Goal: Task Accomplishment & Management: Manage account settings

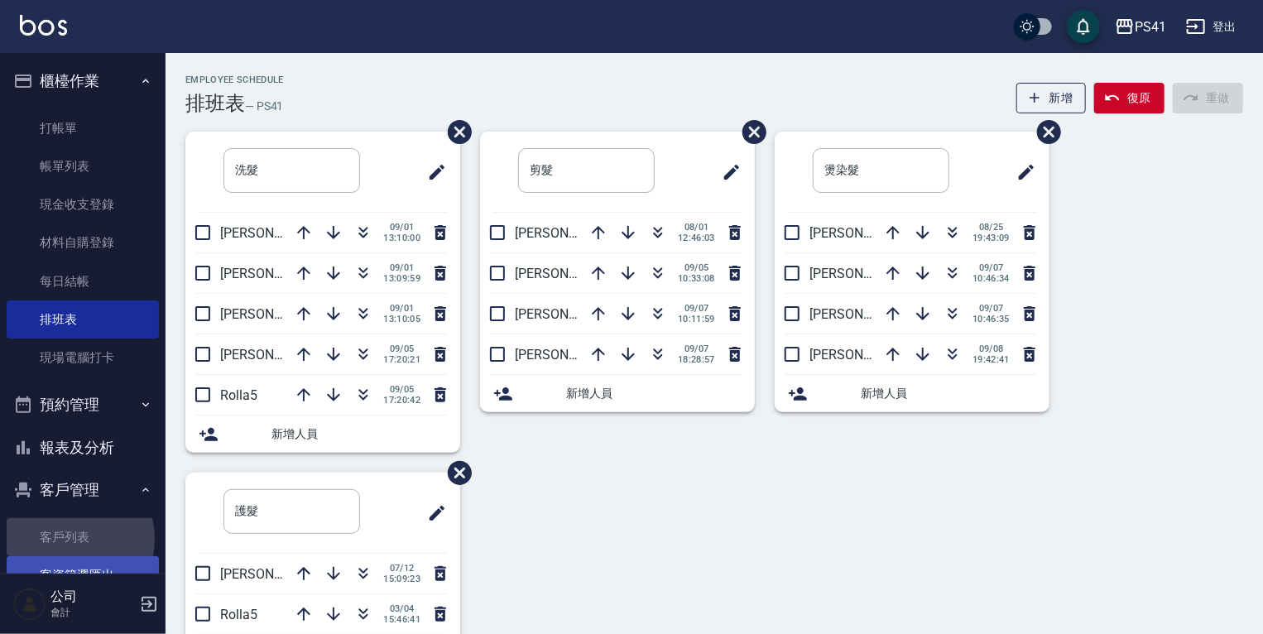
drag, startPoint x: 68, startPoint y: 539, endPoint x: 68, endPoint y: 564, distance: 24.8
click at [68, 539] on link "客戶列表" at bounding box center [83, 537] width 152 height 38
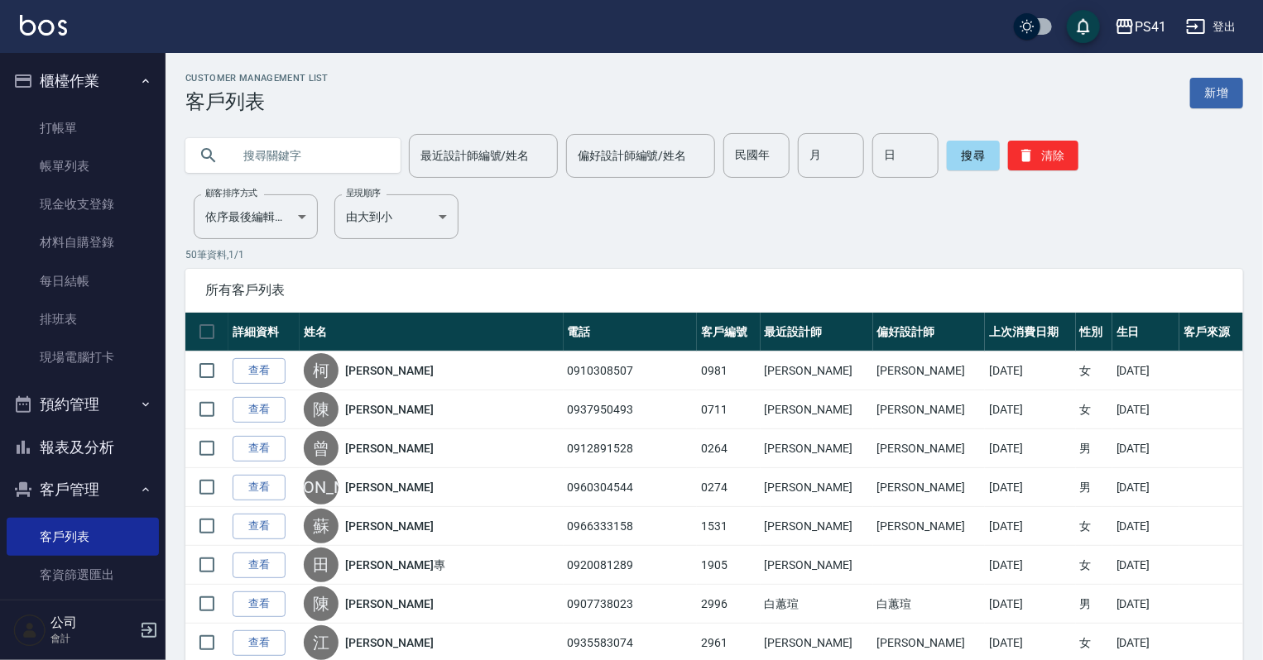
click at [280, 159] on input "text" at bounding box center [310, 155] width 156 height 45
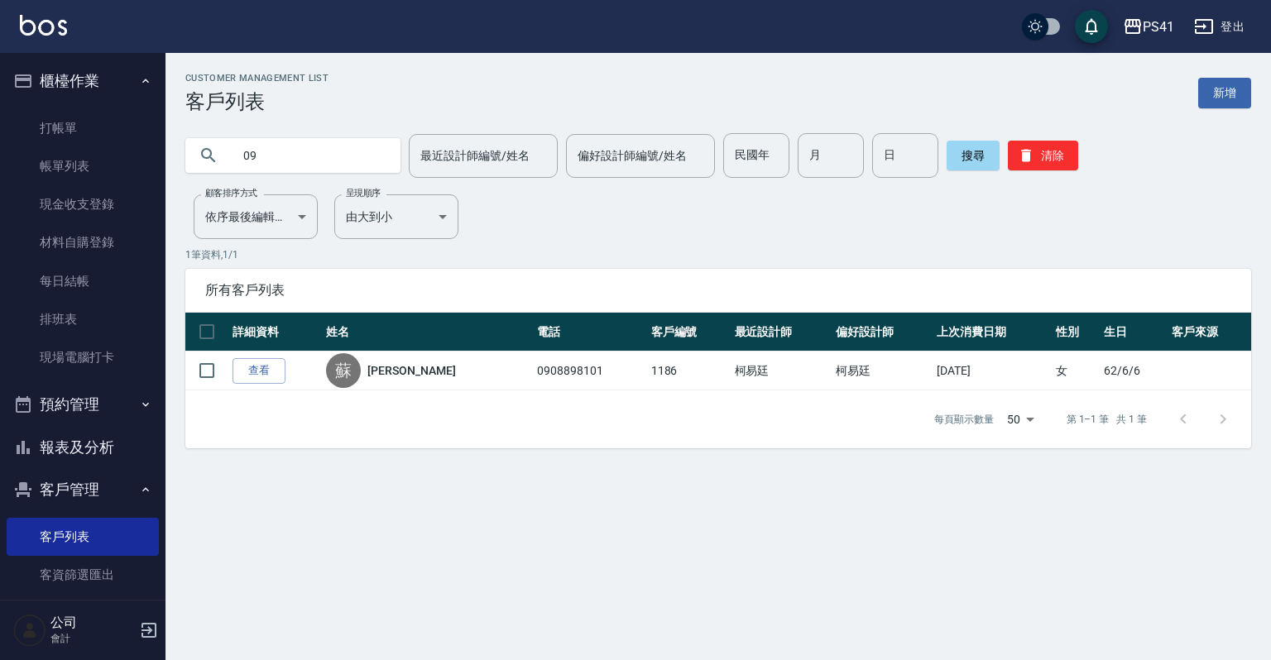
type input "0"
type input "[PERSON_NAME]"
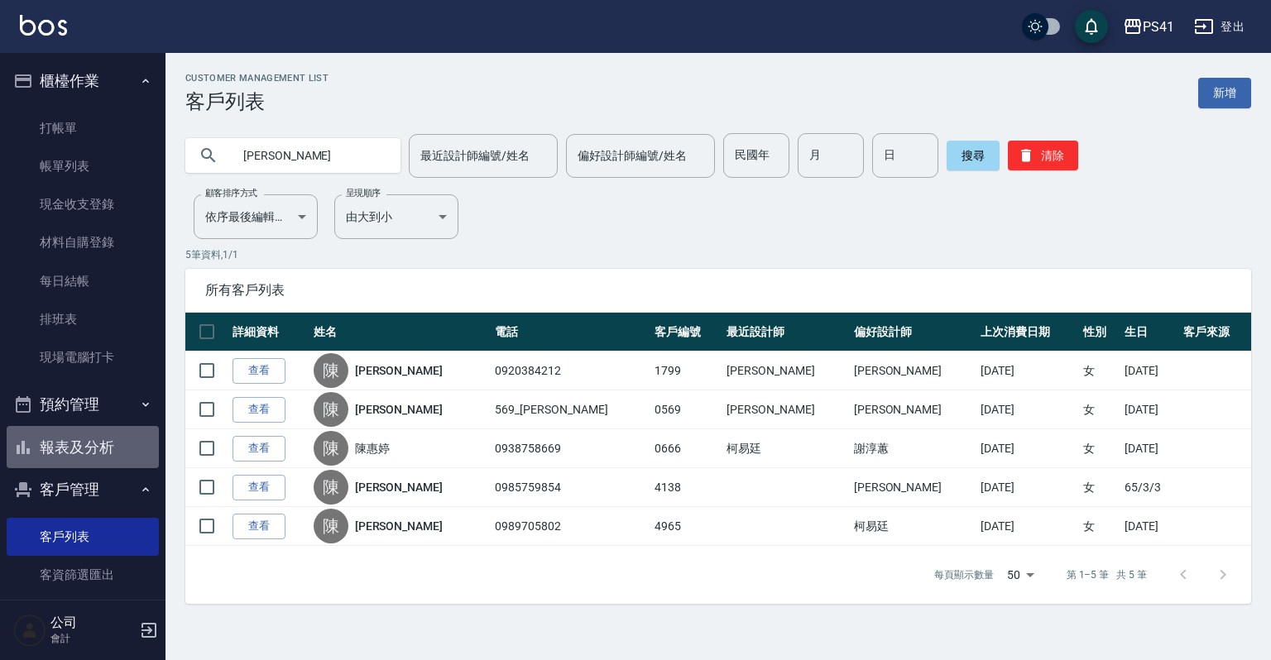
click at [104, 443] on button "報表及分析" at bounding box center [83, 447] width 152 height 43
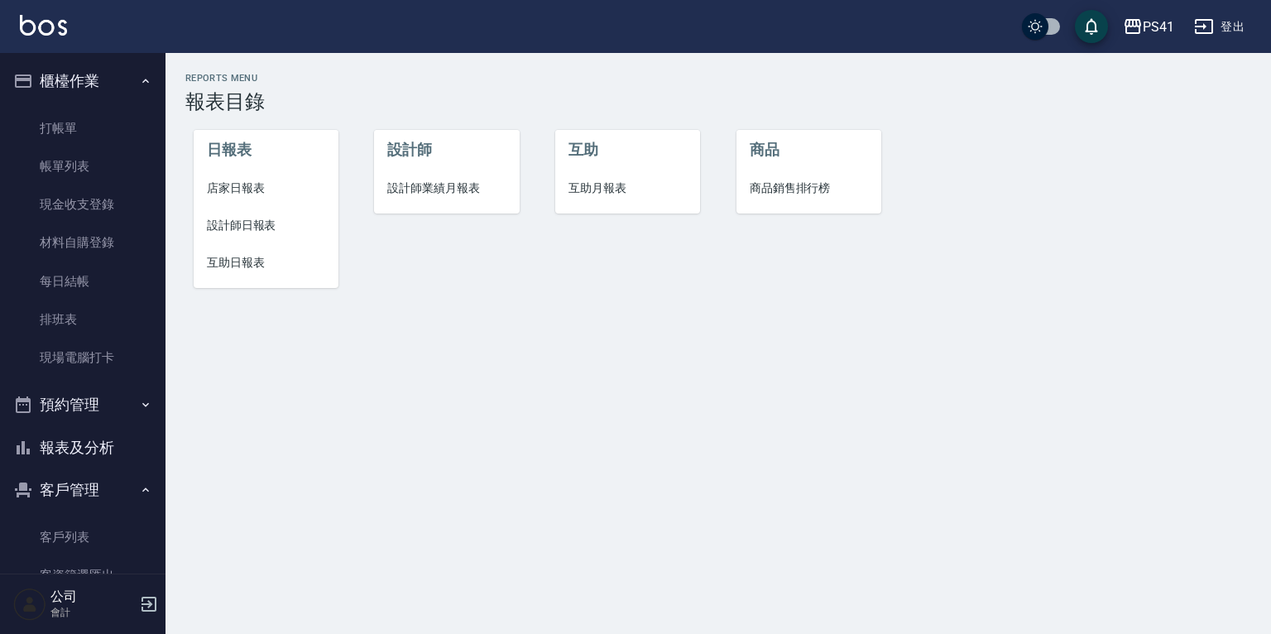
click at [280, 226] on span "設計師日報表" at bounding box center [266, 225] width 118 height 17
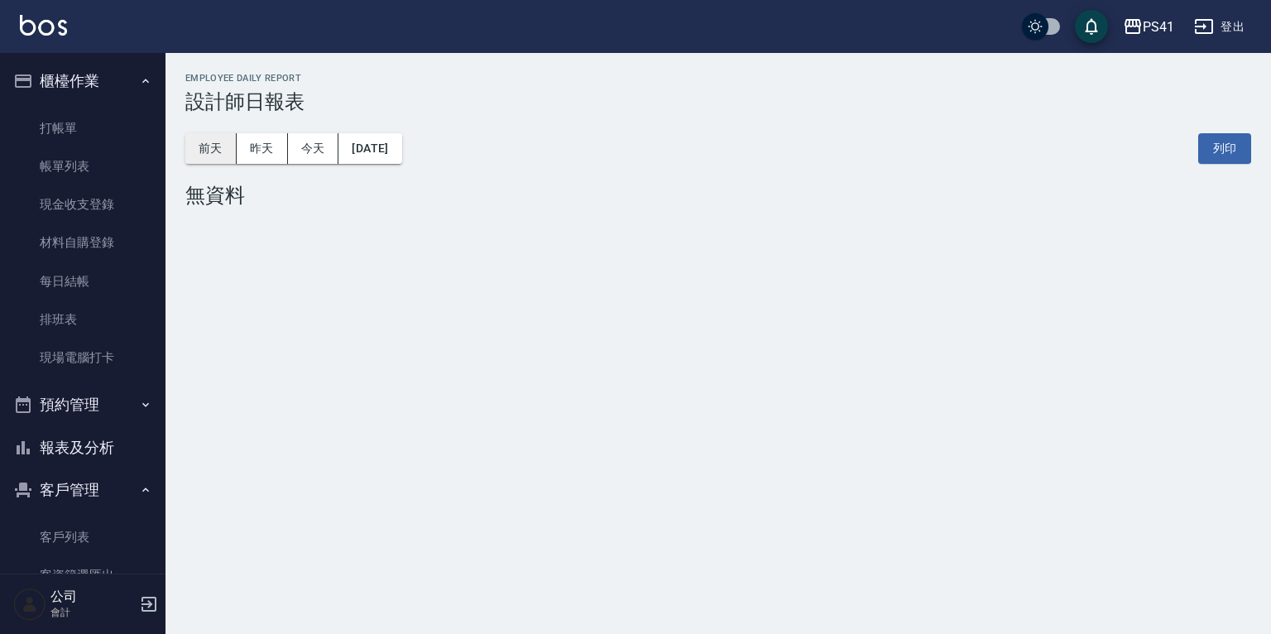
click at [215, 149] on button "前天" at bounding box center [210, 148] width 51 height 31
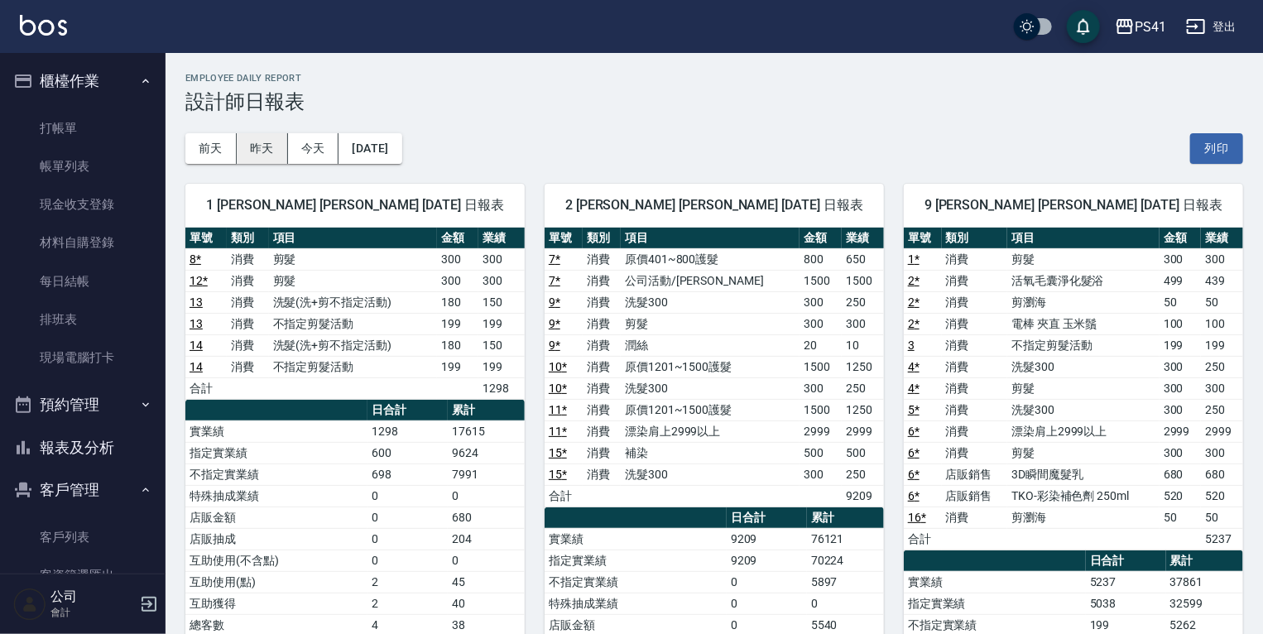
click at [271, 150] on button "昨天" at bounding box center [262, 148] width 51 height 31
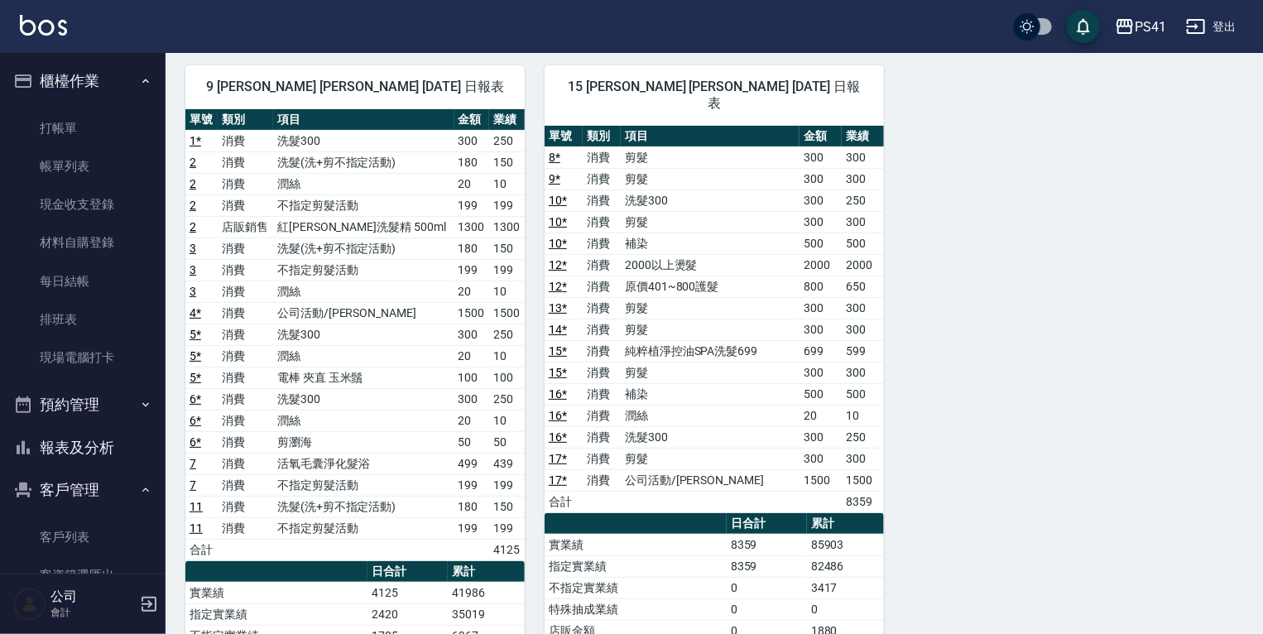
scroll to position [66, 0]
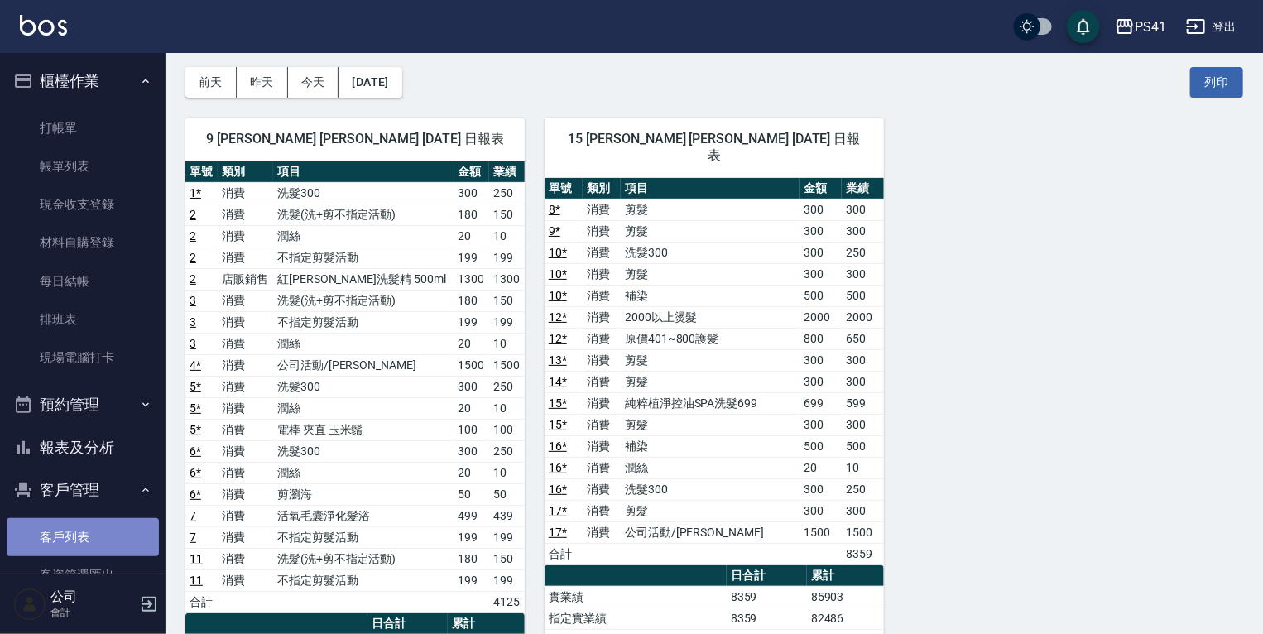
click at [90, 538] on link "客戶列表" at bounding box center [83, 537] width 152 height 38
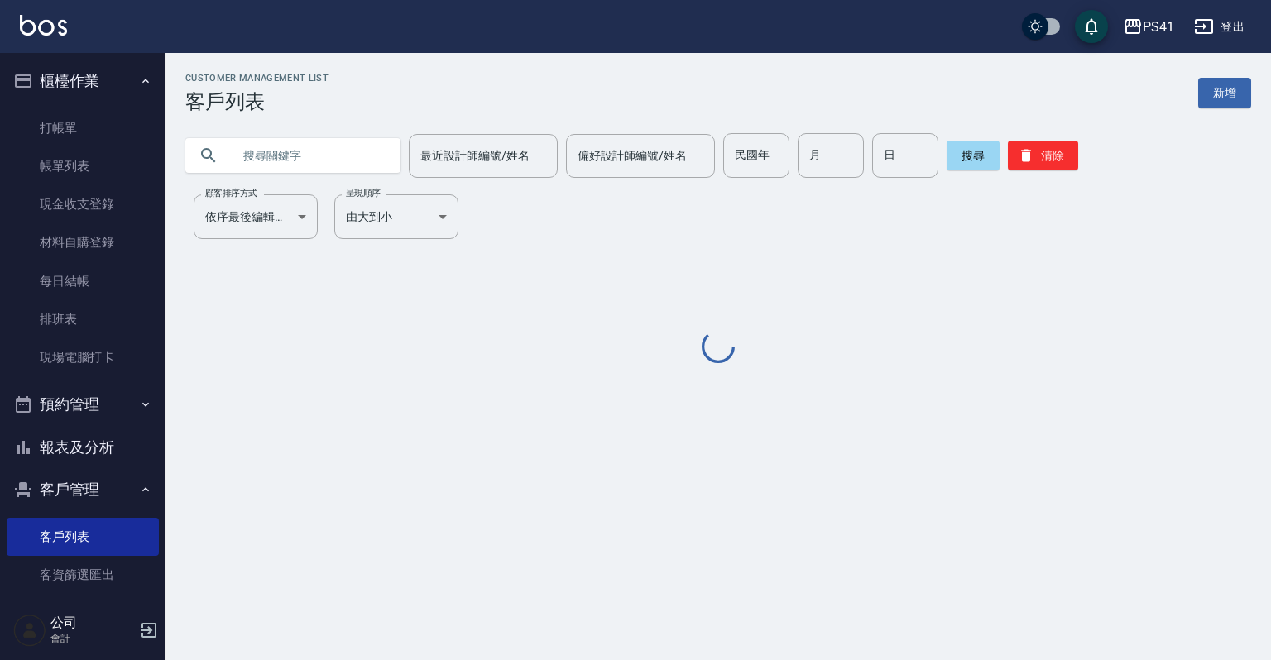
click at [316, 165] on input "text" at bounding box center [310, 155] width 156 height 45
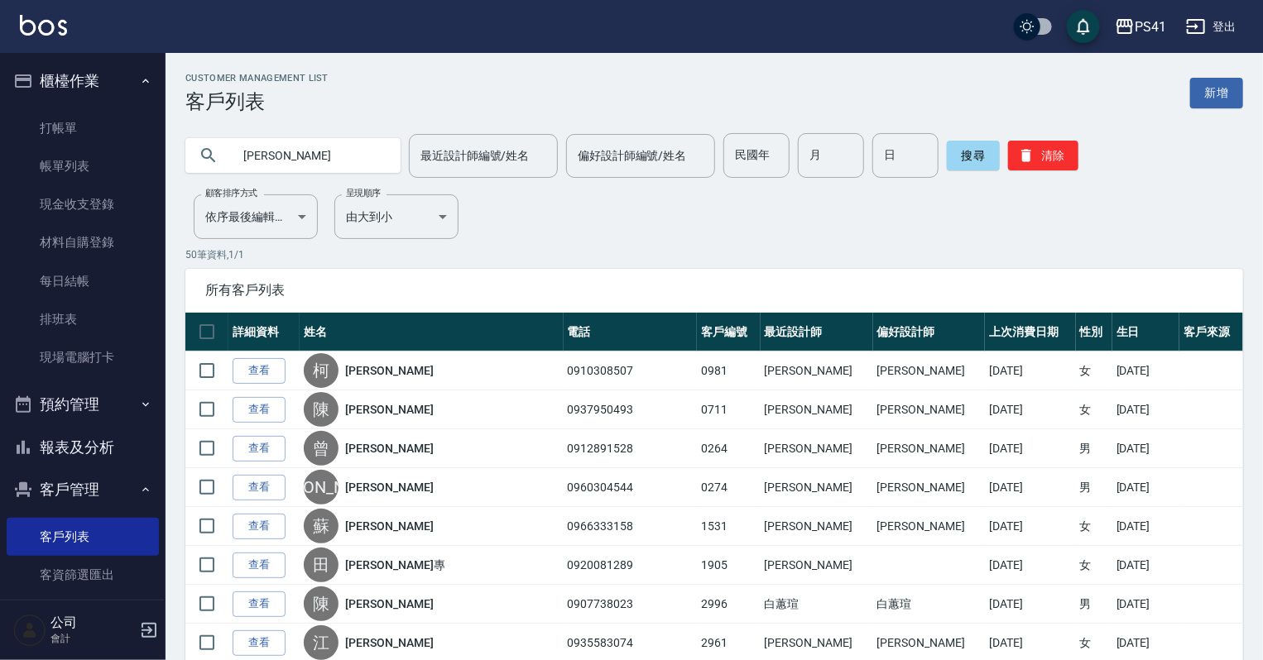
type input "[PERSON_NAME]"
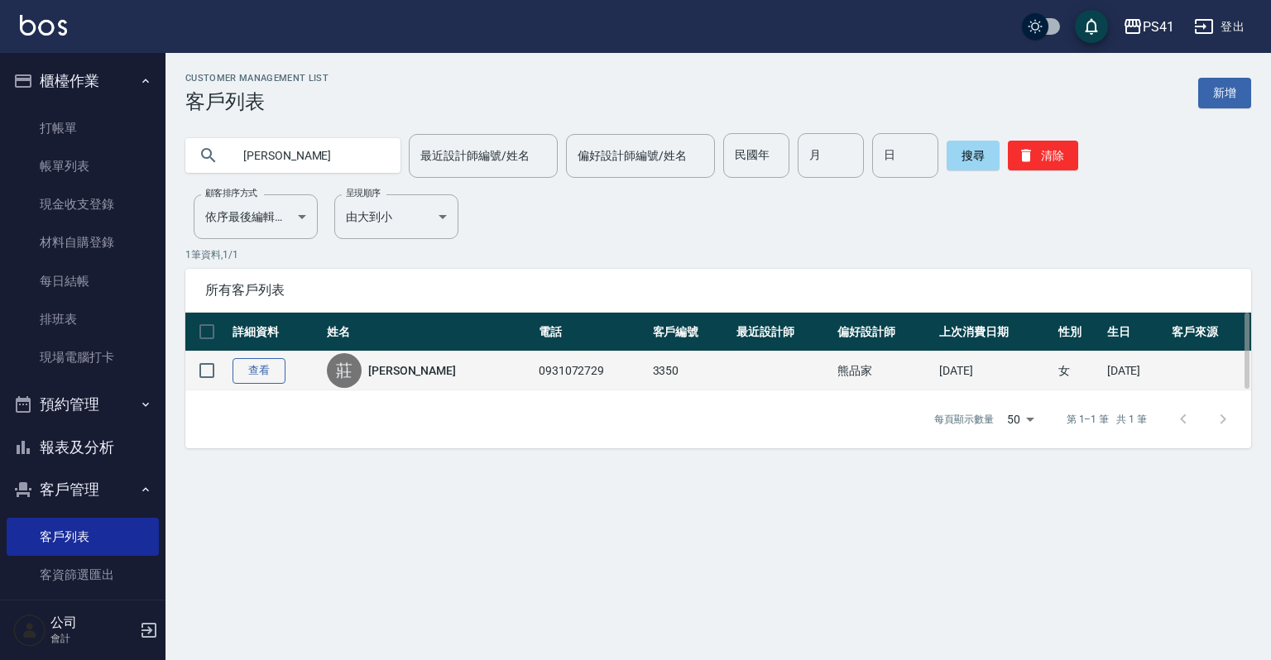
click at [239, 371] on link "查看" at bounding box center [259, 371] width 53 height 26
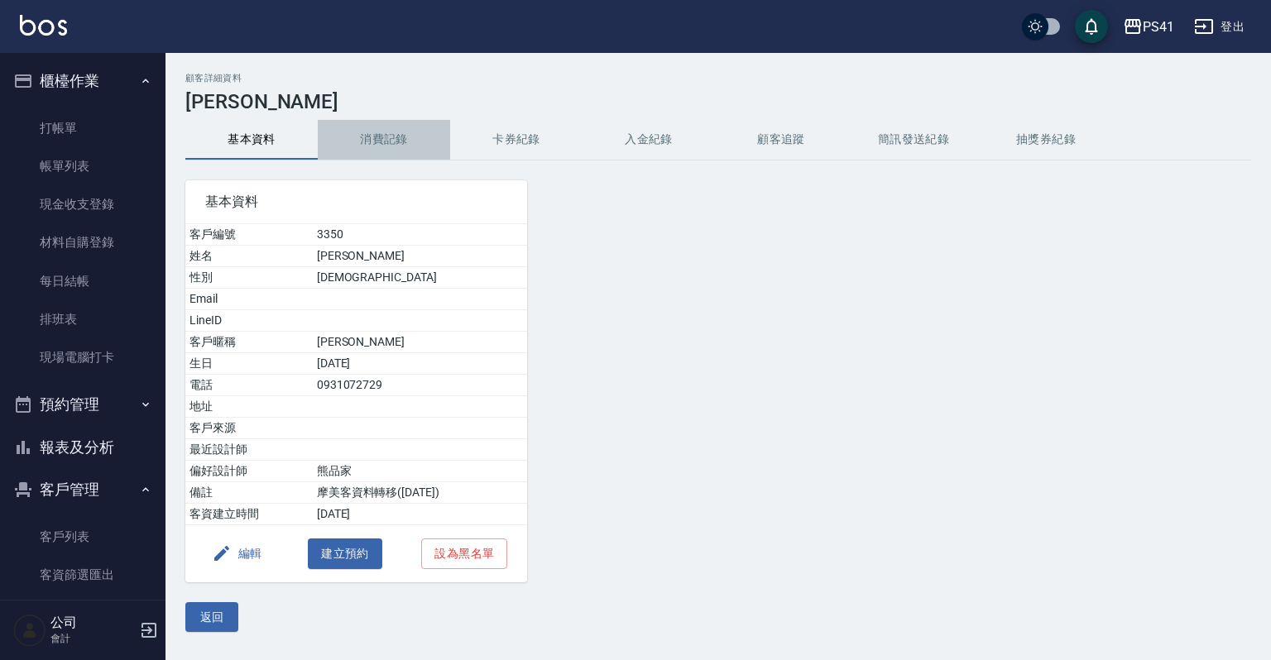
click at [399, 151] on button "消費記錄" at bounding box center [384, 140] width 132 height 40
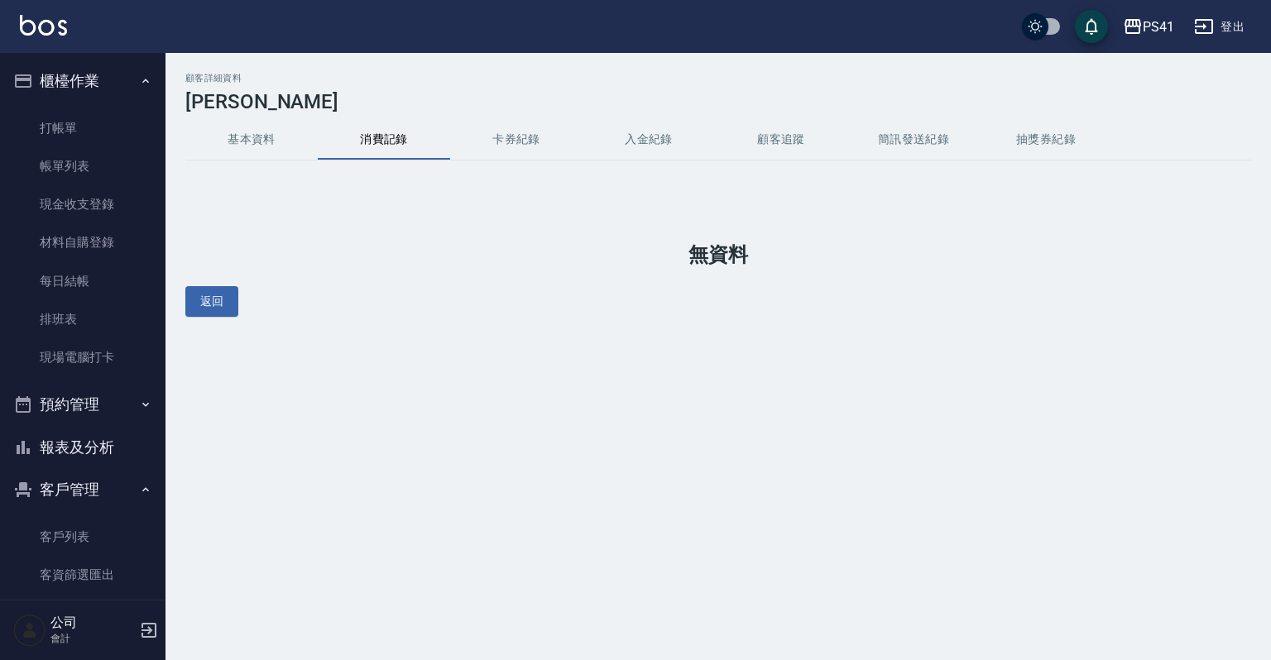
click at [262, 131] on button "基本資料" at bounding box center [251, 140] width 132 height 40
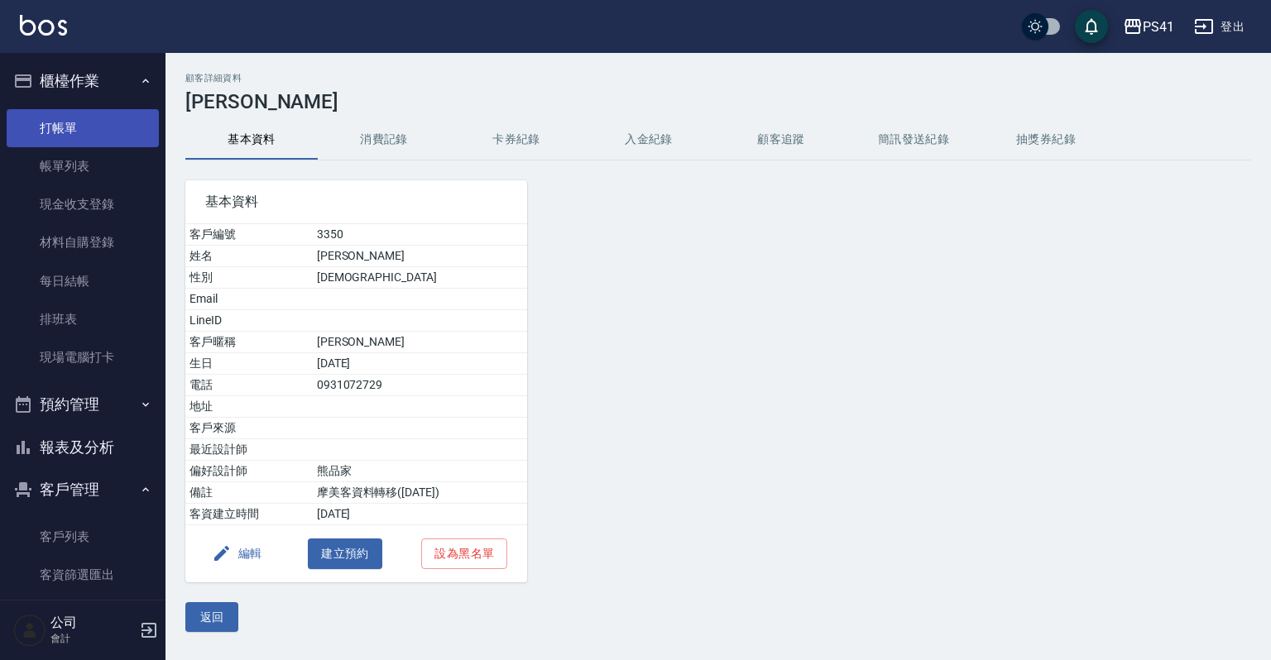
click at [89, 125] on link "打帳單" at bounding box center [83, 128] width 152 height 38
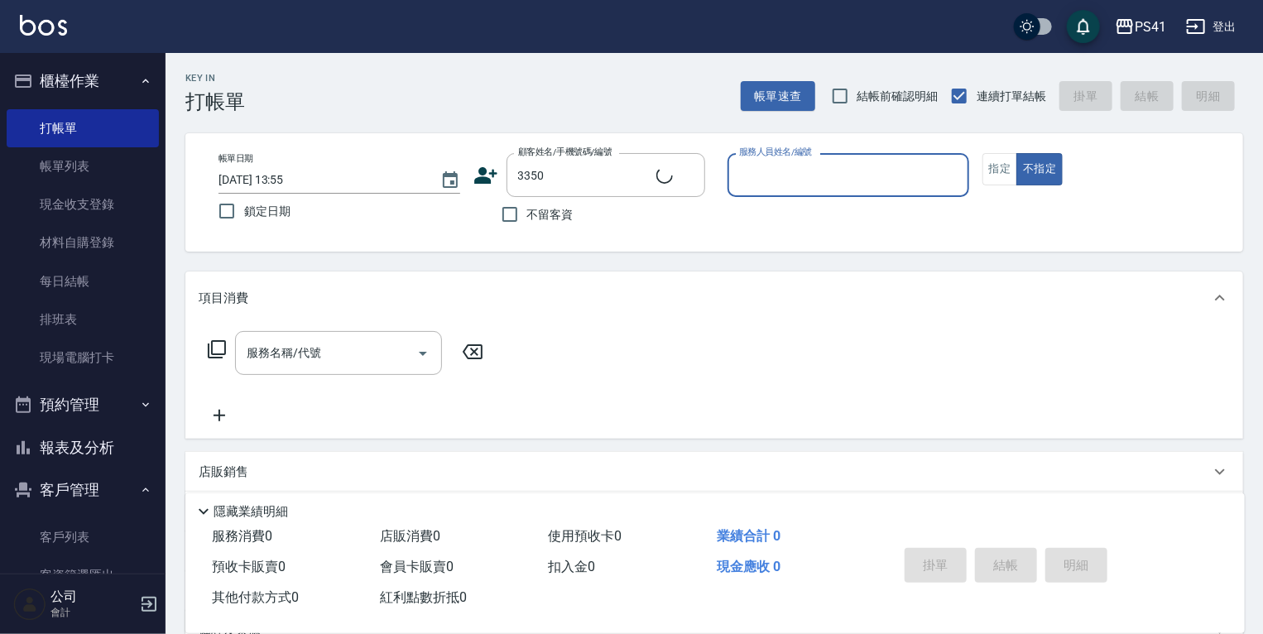
type input "[PERSON_NAME]/0931072729/3350"
type input "白蕙瑄-9"
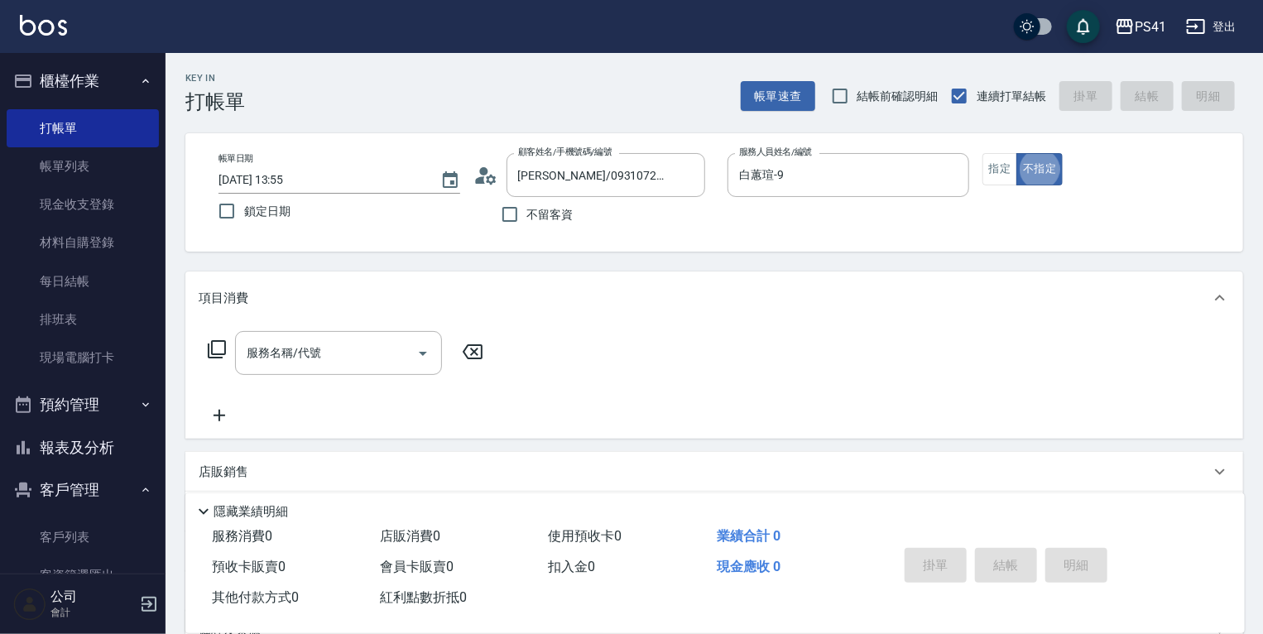
type button "false"
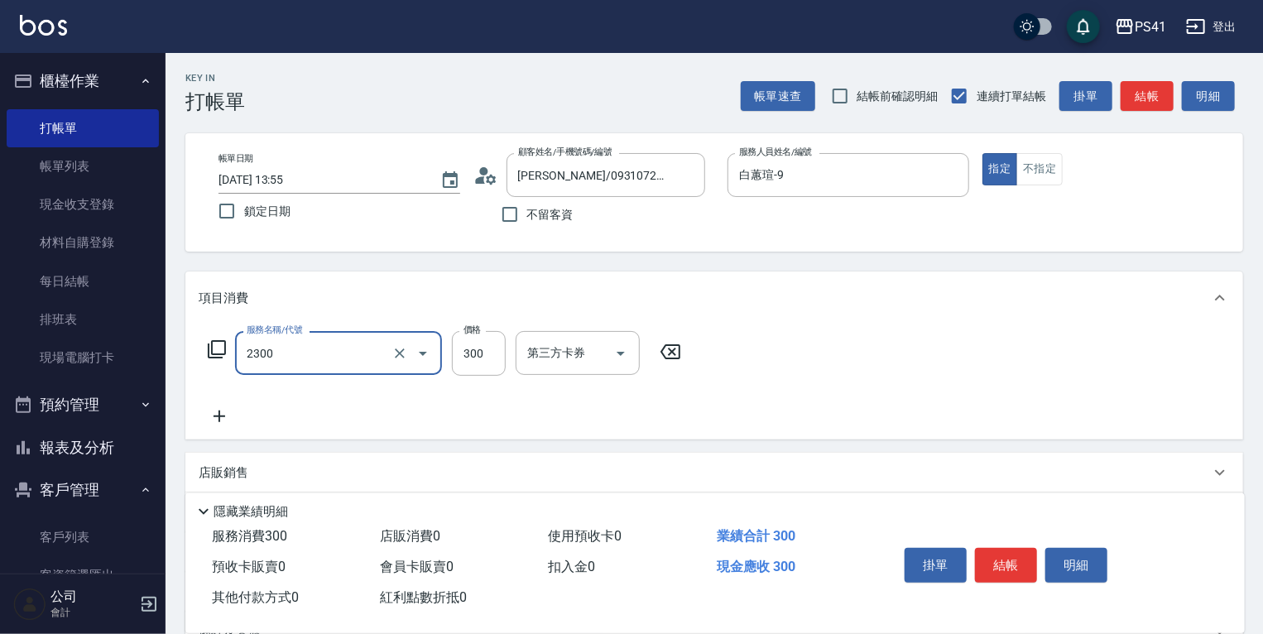
type input "剪髮(2300)"
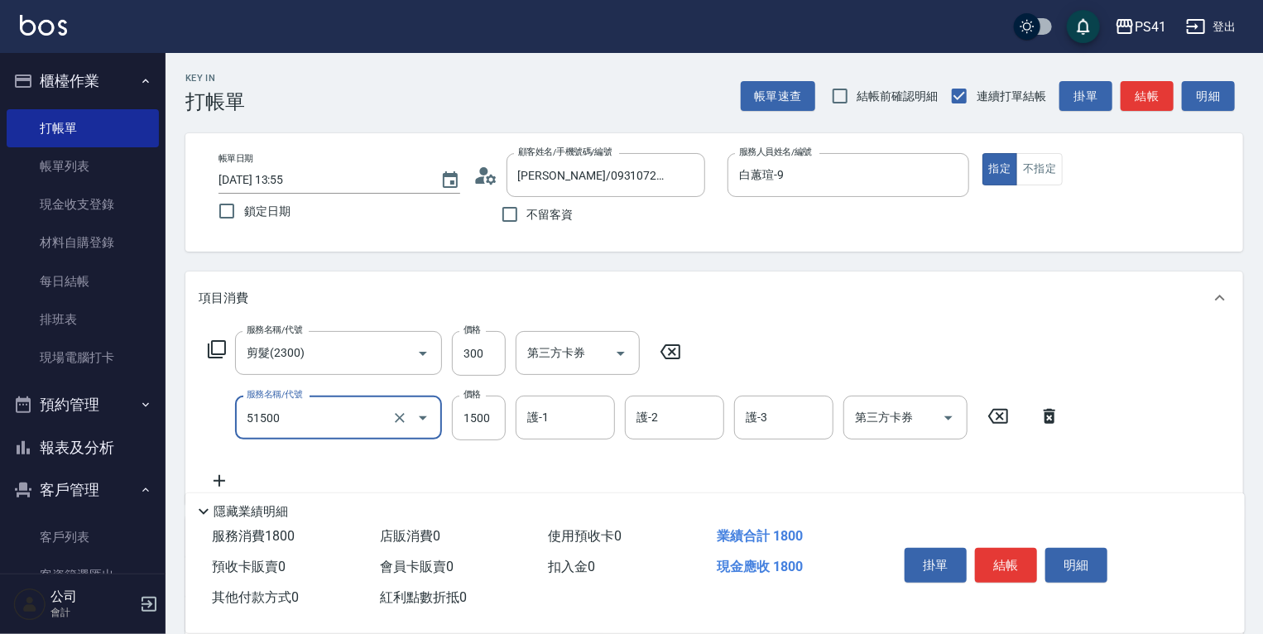
type input "原價1201~1500護髮(51500)"
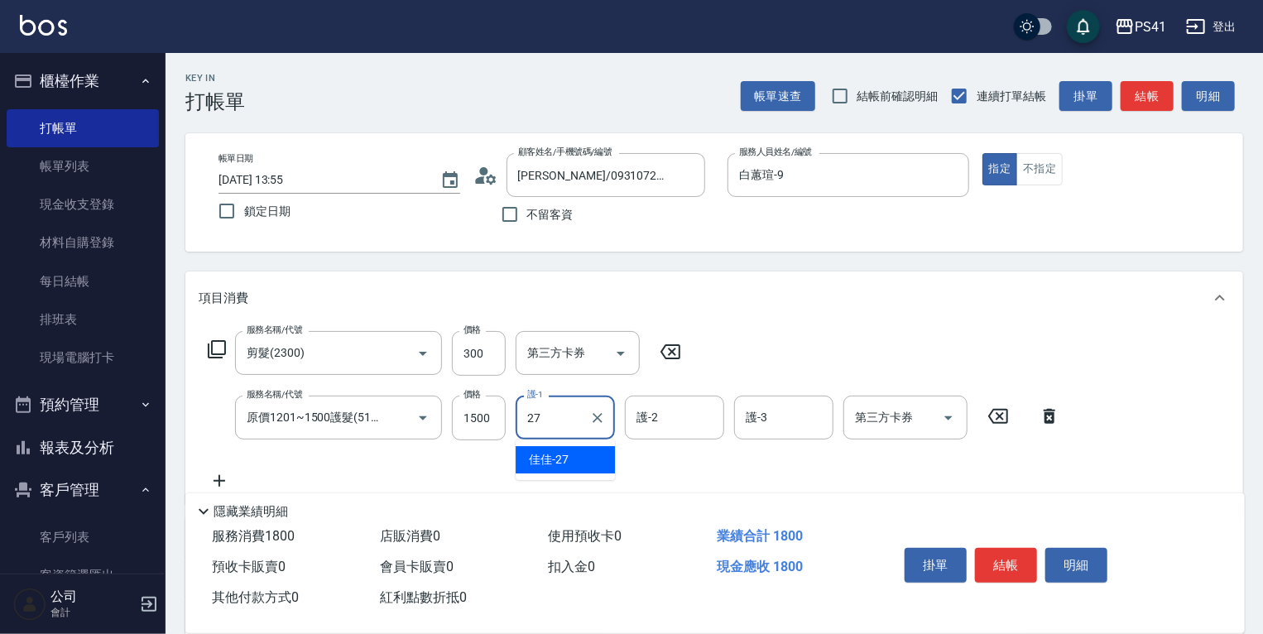
type input "佳佳-27"
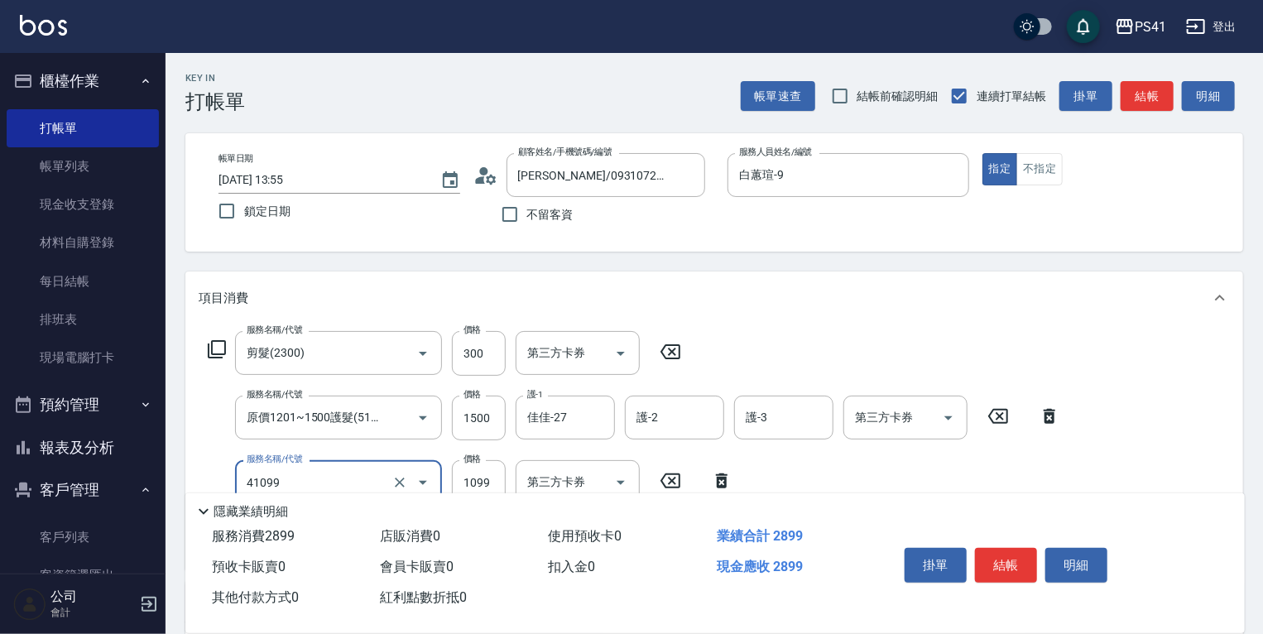
type input "公司活動/早鳥(41099)"
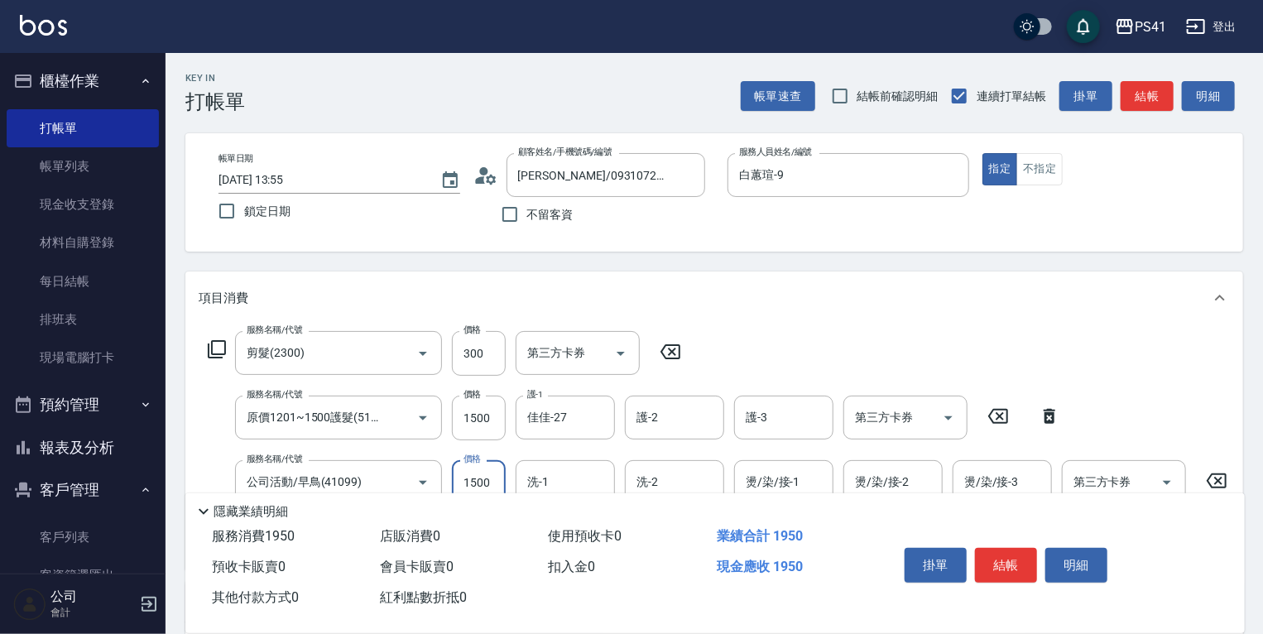
type input "1500"
type input "247"
type input "佳佳-27"
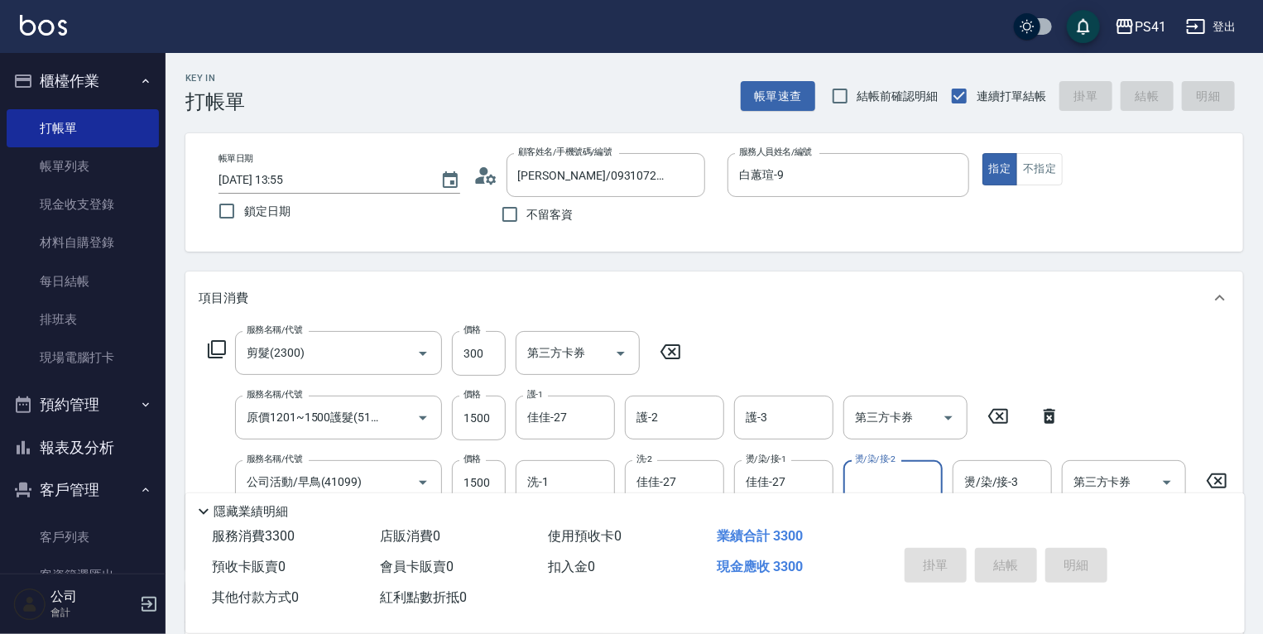
type input "[DATE] 13:56"
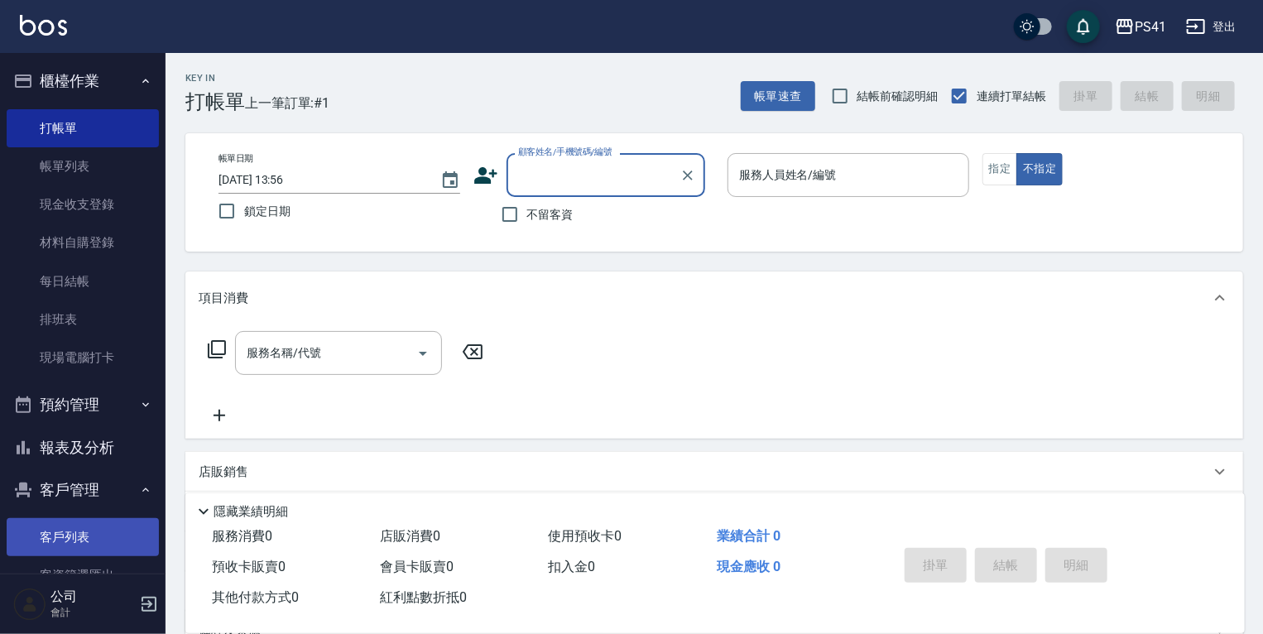
click at [85, 536] on link "客戶列表" at bounding box center [83, 537] width 152 height 38
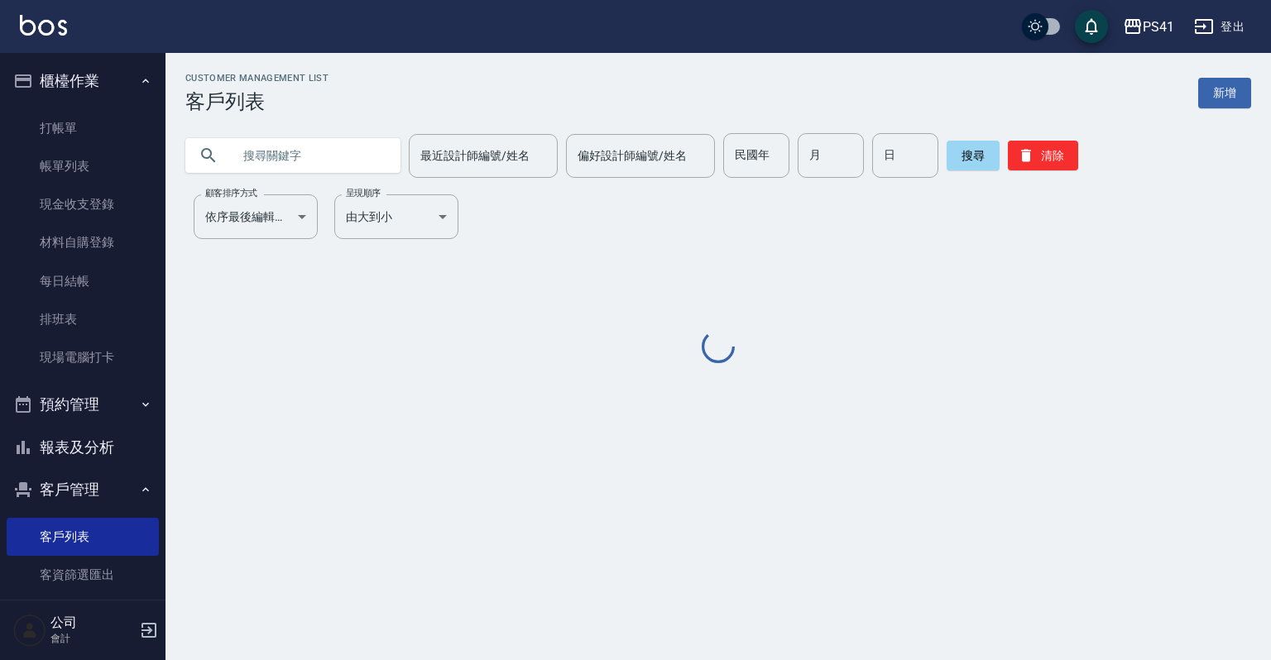
drag, startPoint x: 316, startPoint y: 161, endPoint x: 306, endPoint y: 165, distance: 10.8
click at [317, 161] on input "text" at bounding box center [310, 155] width 156 height 45
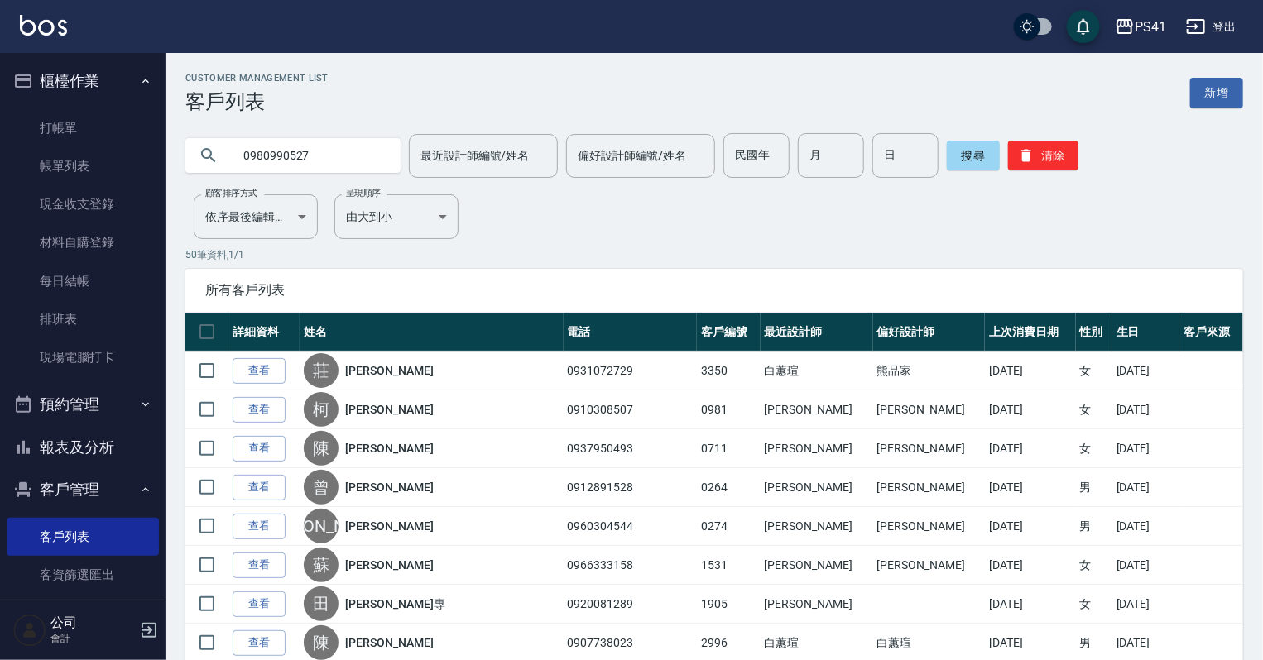
type input "0980990527"
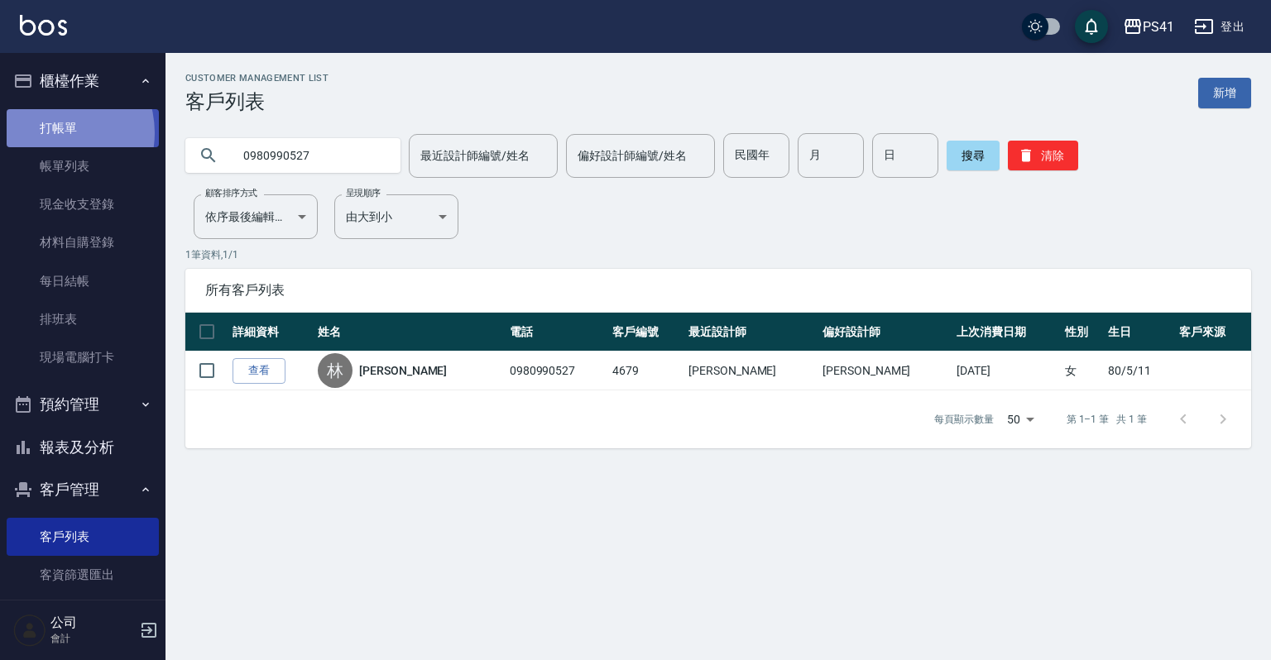
click at [51, 132] on link "打帳單" at bounding box center [83, 128] width 152 height 38
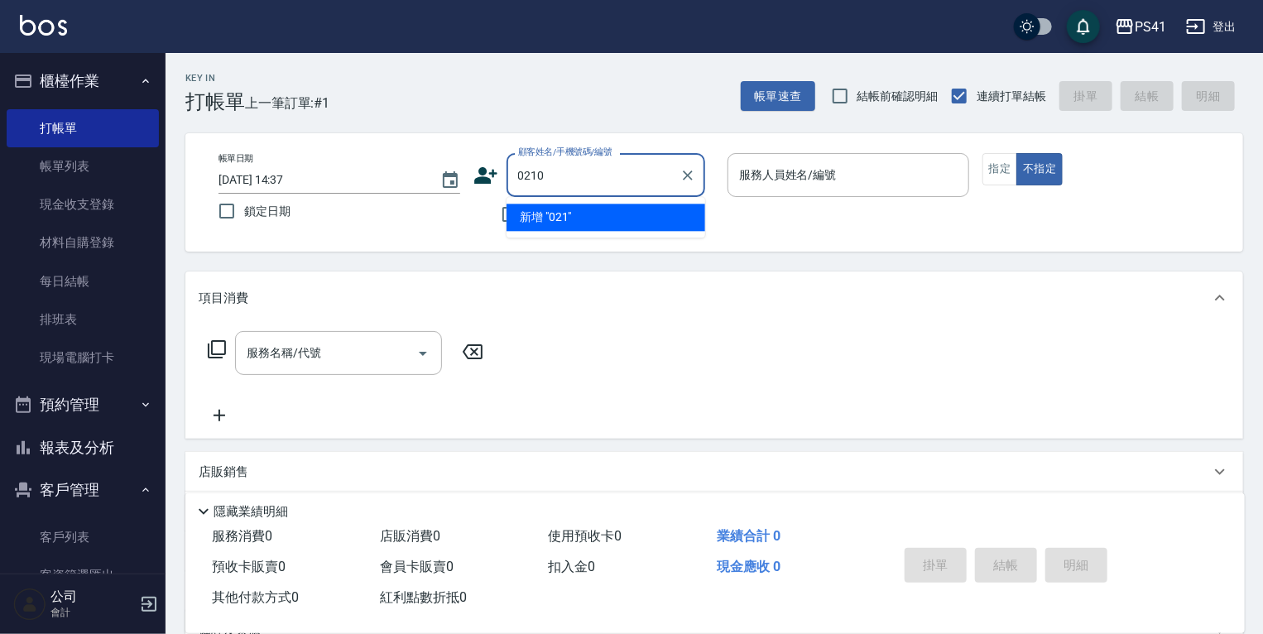
type input "0210"
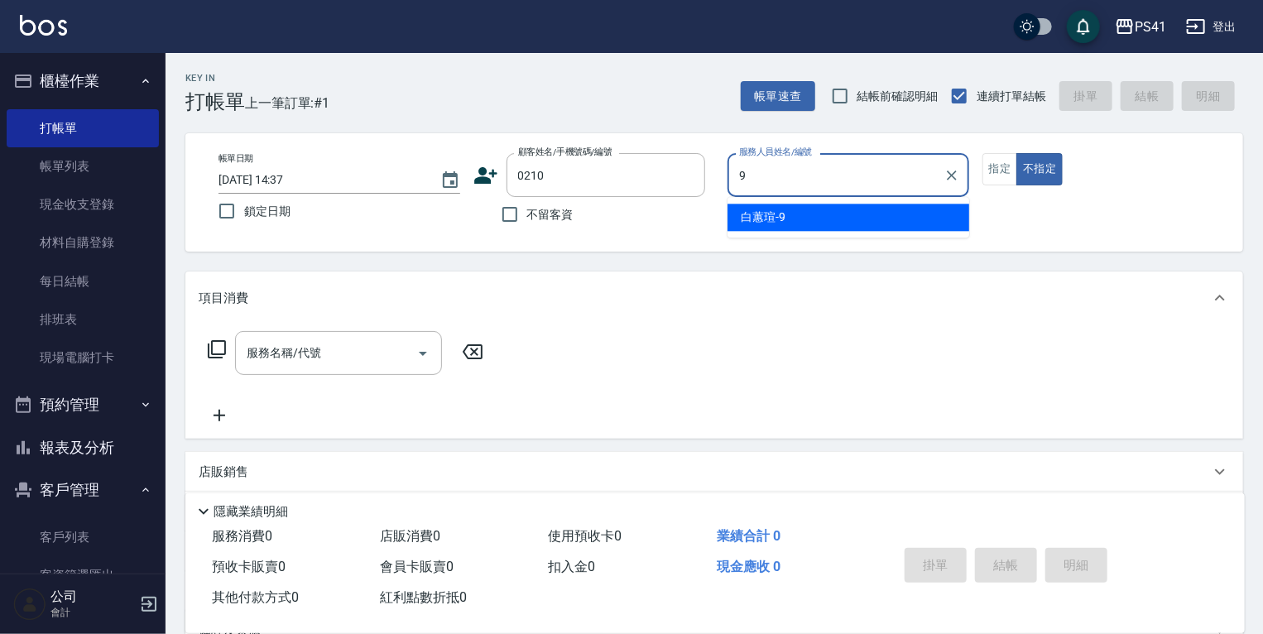
type input "白蕙瑄-9"
type button "false"
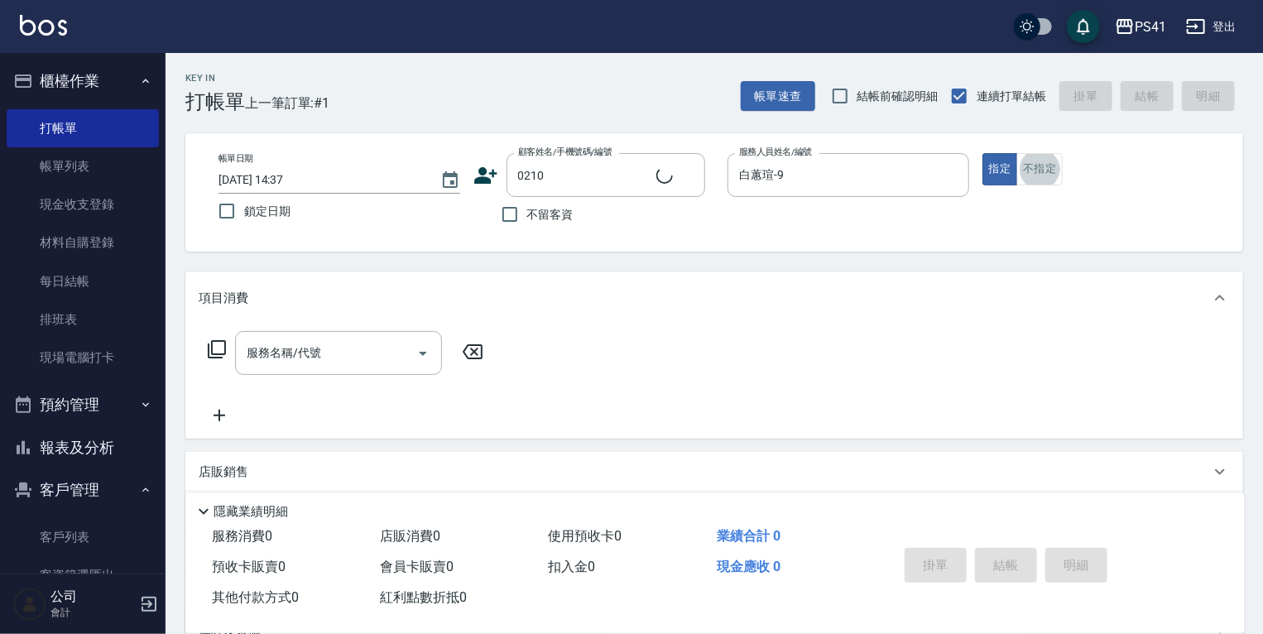
type input "[PERSON_NAME]/0900609160/0210"
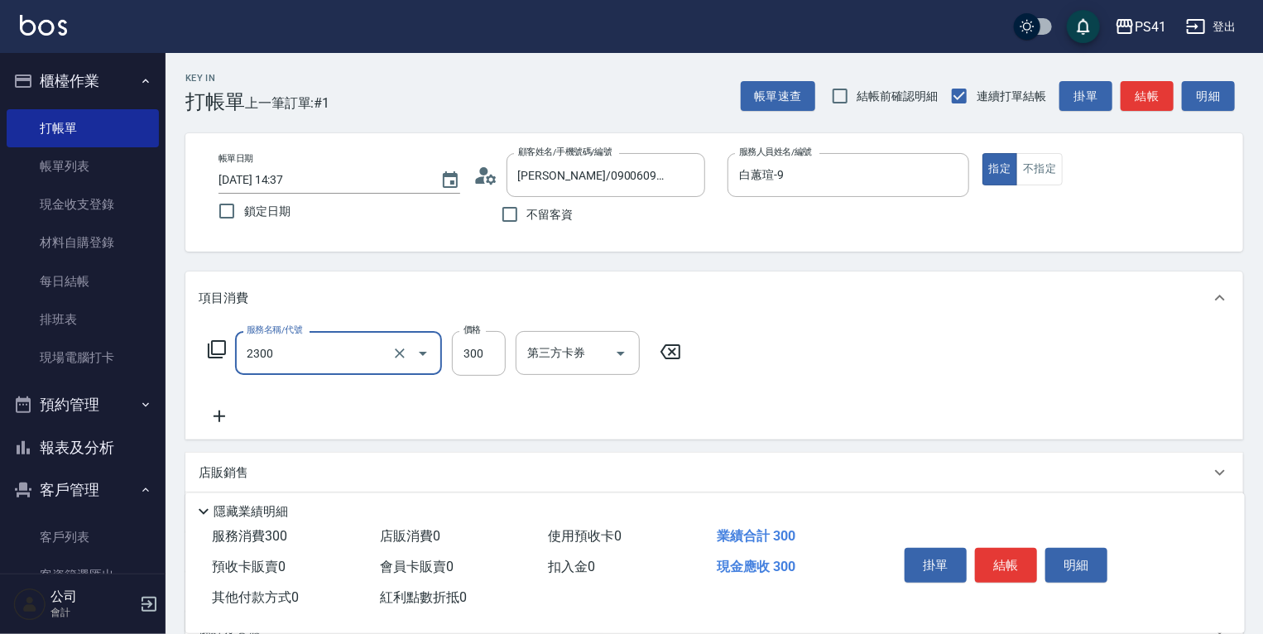
type input "剪髮(2300)"
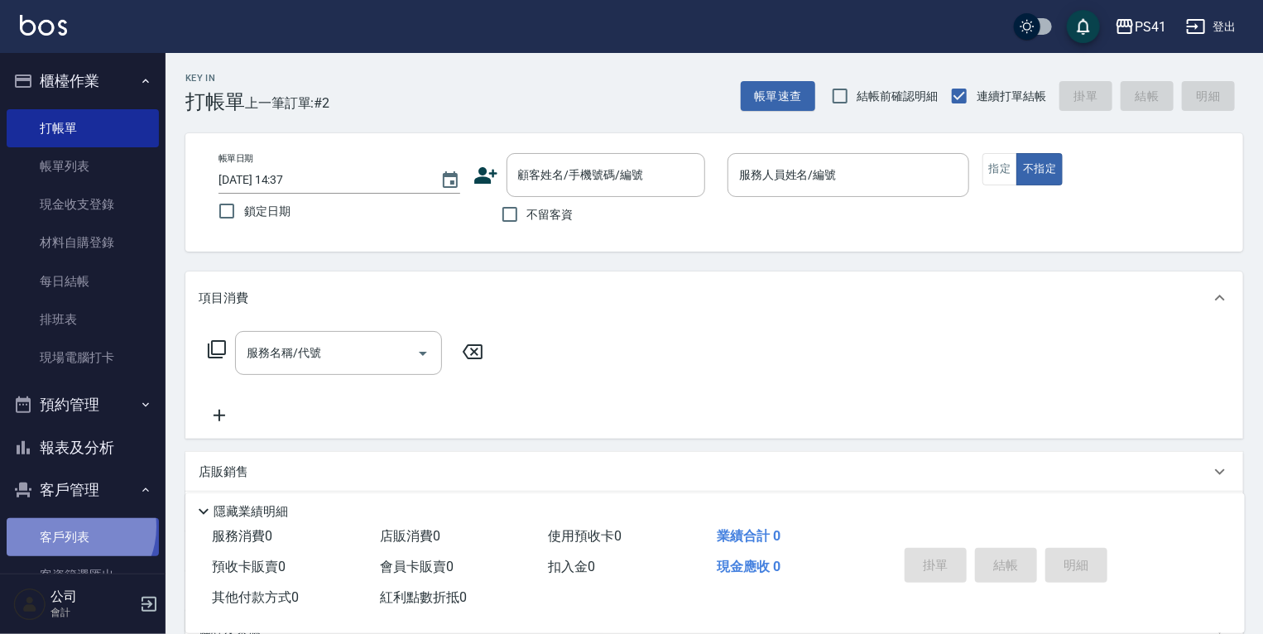
click at [71, 527] on link "客戶列表" at bounding box center [83, 537] width 152 height 38
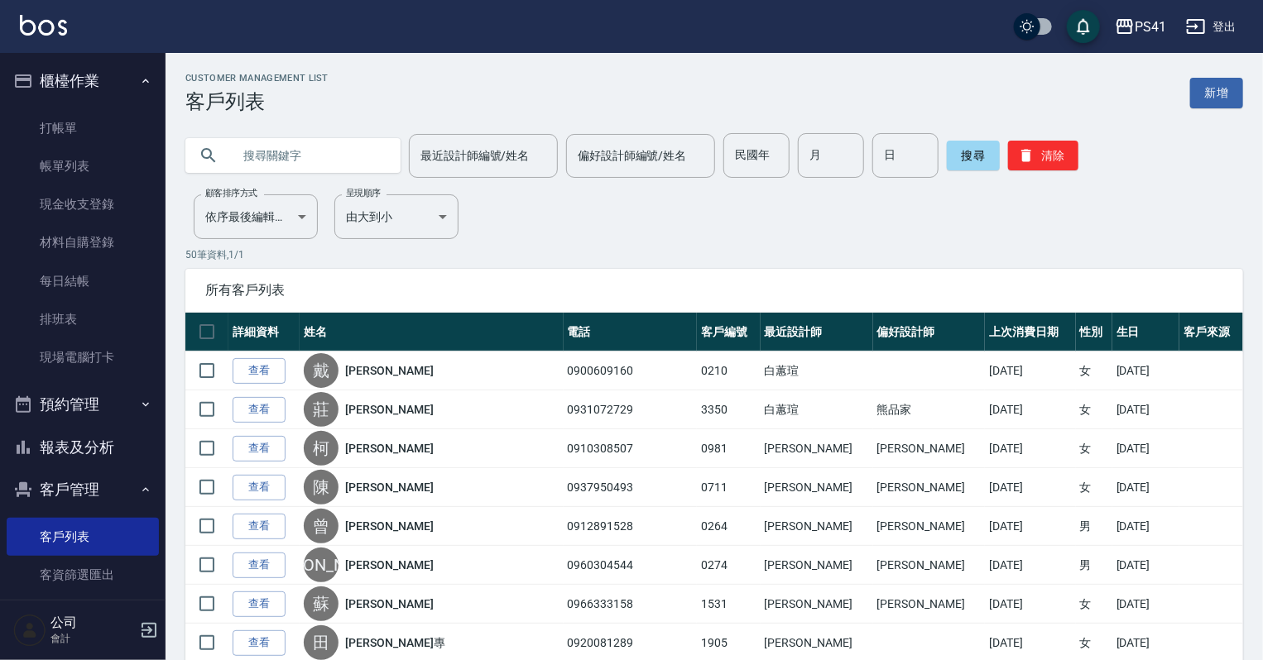
click at [310, 141] on input "text" at bounding box center [310, 155] width 156 height 45
type input "雁"
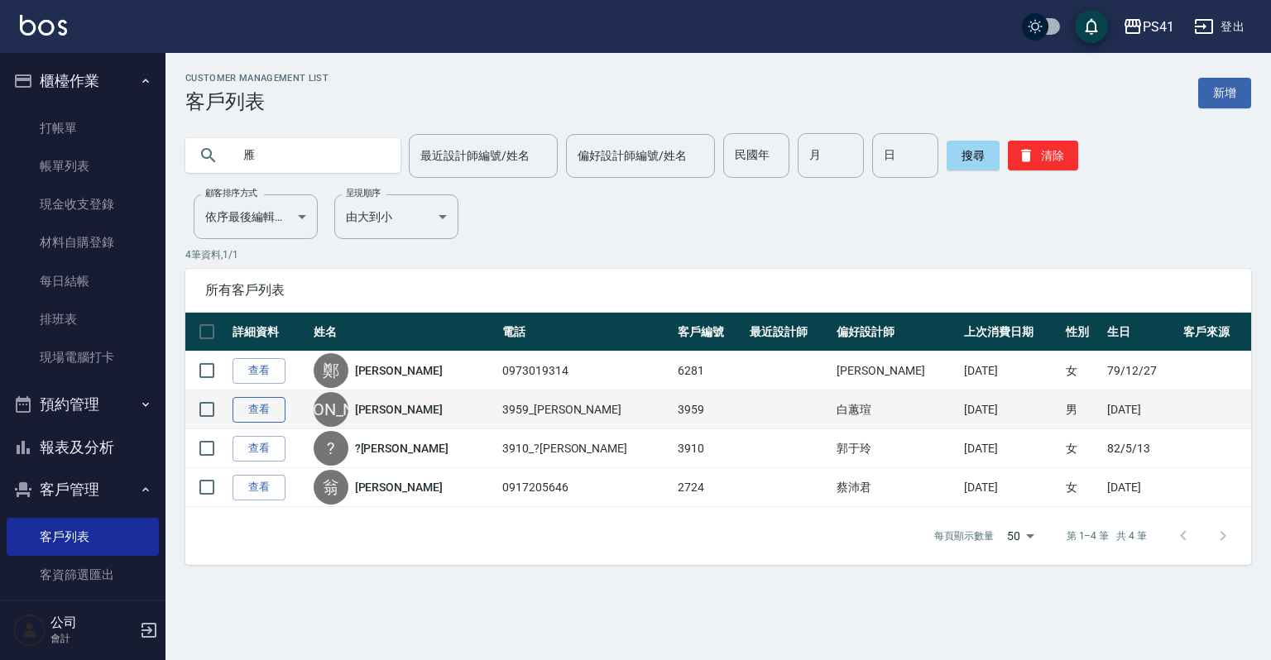
click at [266, 410] on link "查看" at bounding box center [259, 410] width 53 height 26
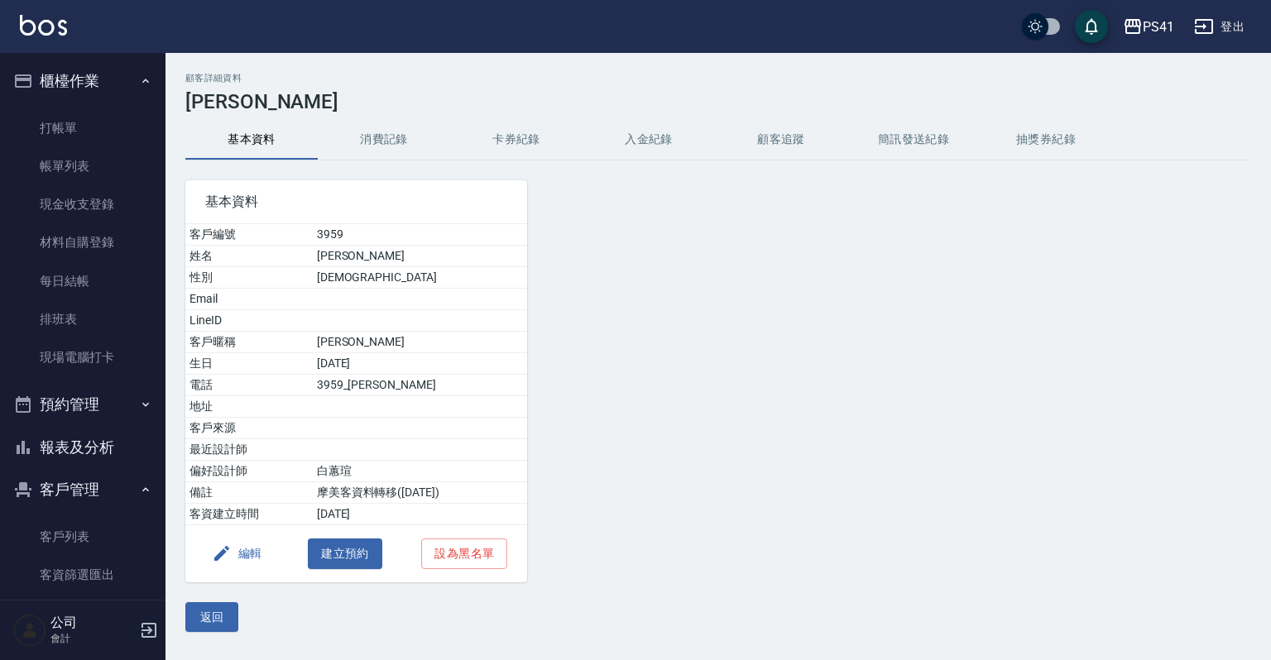
click at [396, 136] on button "消費記錄" at bounding box center [384, 140] width 132 height 40
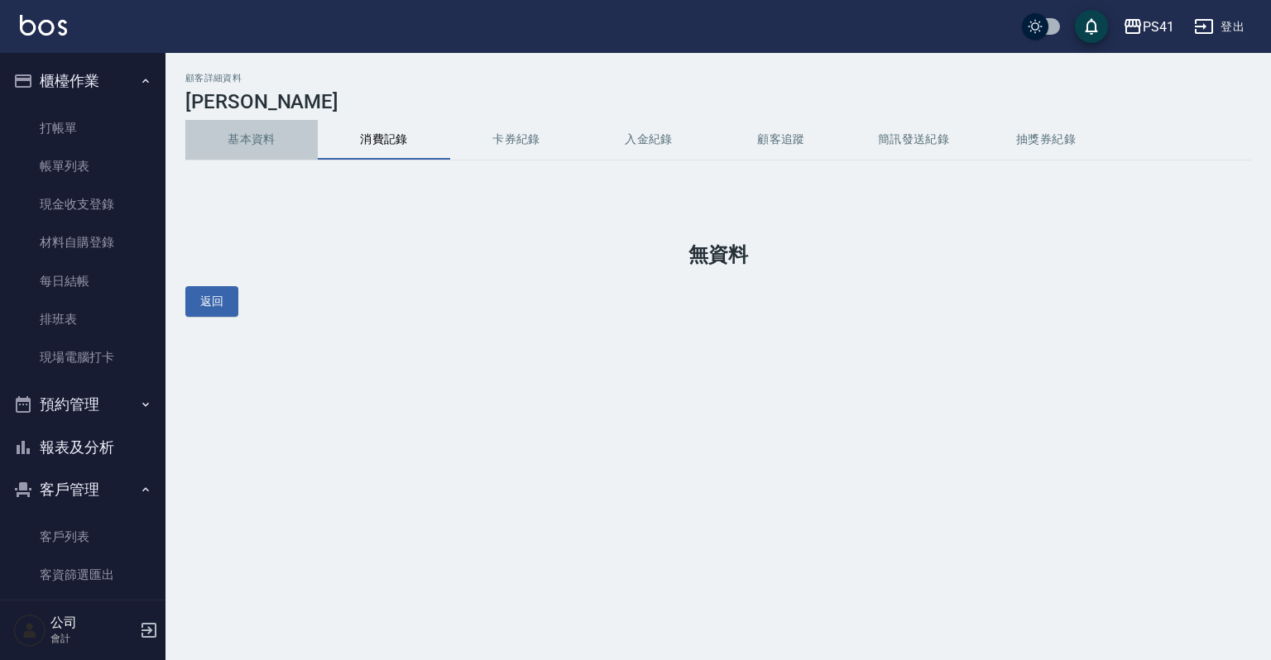
click at [265, 143] on button "基本資料" at bounding box center [251, 140] width 132 height 40
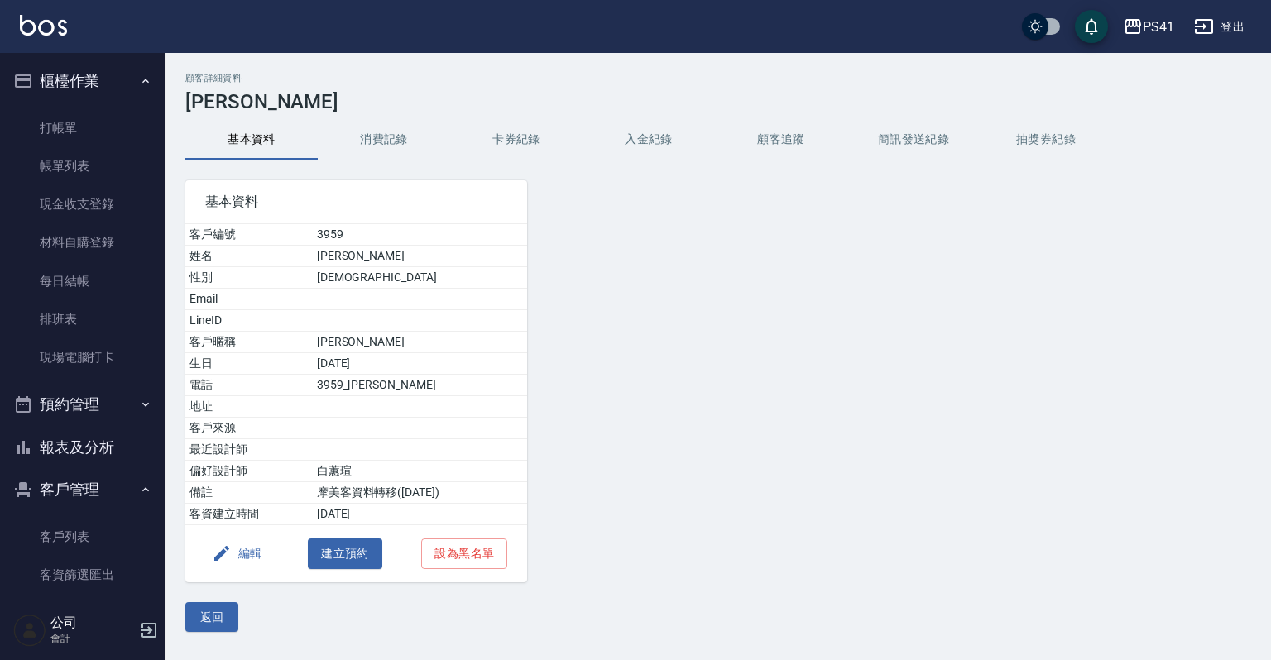
click at [396, 142] on button "消費記錄" at bounding box center [384, 140] width 132 height 40
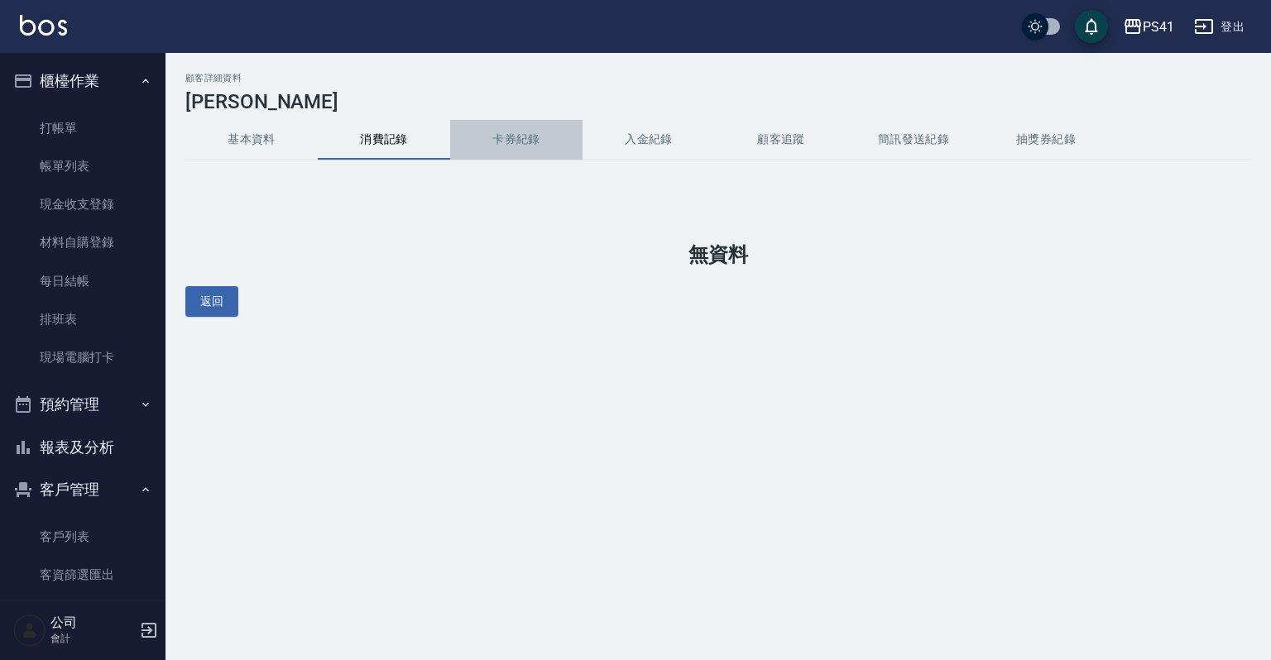
click at [524, 131] on button "卡券紀錄" at bounding box center [516, 140] width 132 height 40
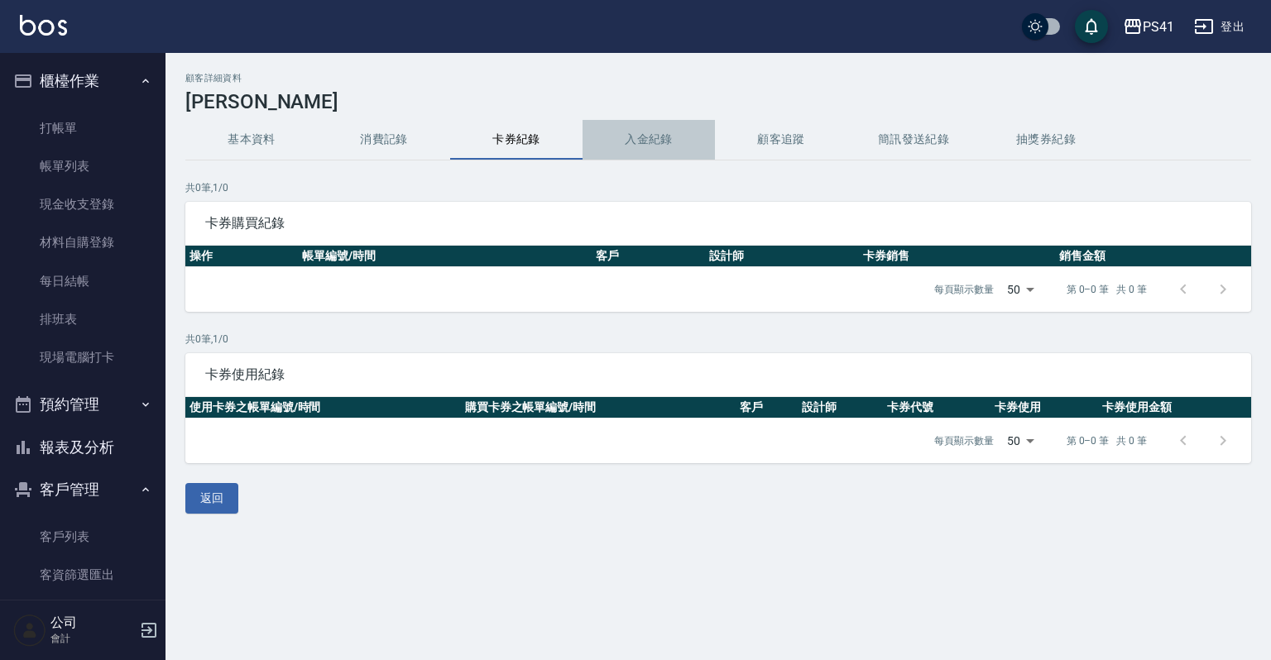
click at [663, 129] on button "入金紀錄" at bounding box center [649, 140] width 132 height 40
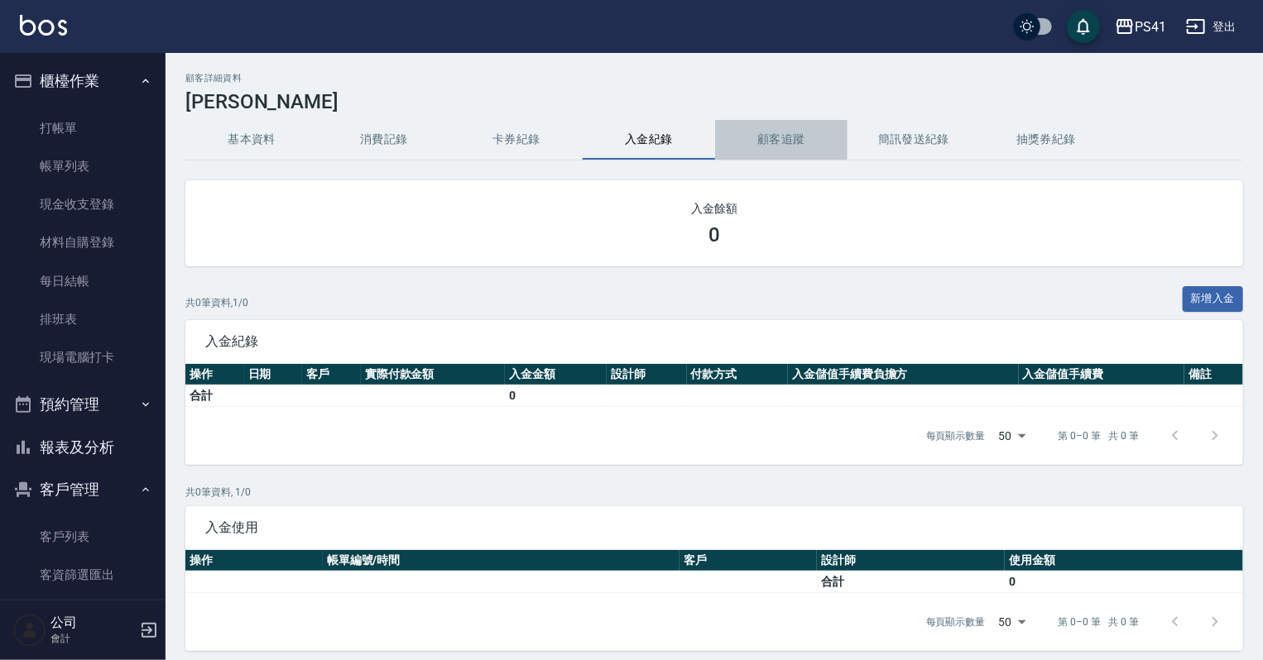
click at [811, 133] on button "顧客追蹤" at bounding box center [781, 140] width 132 height 40
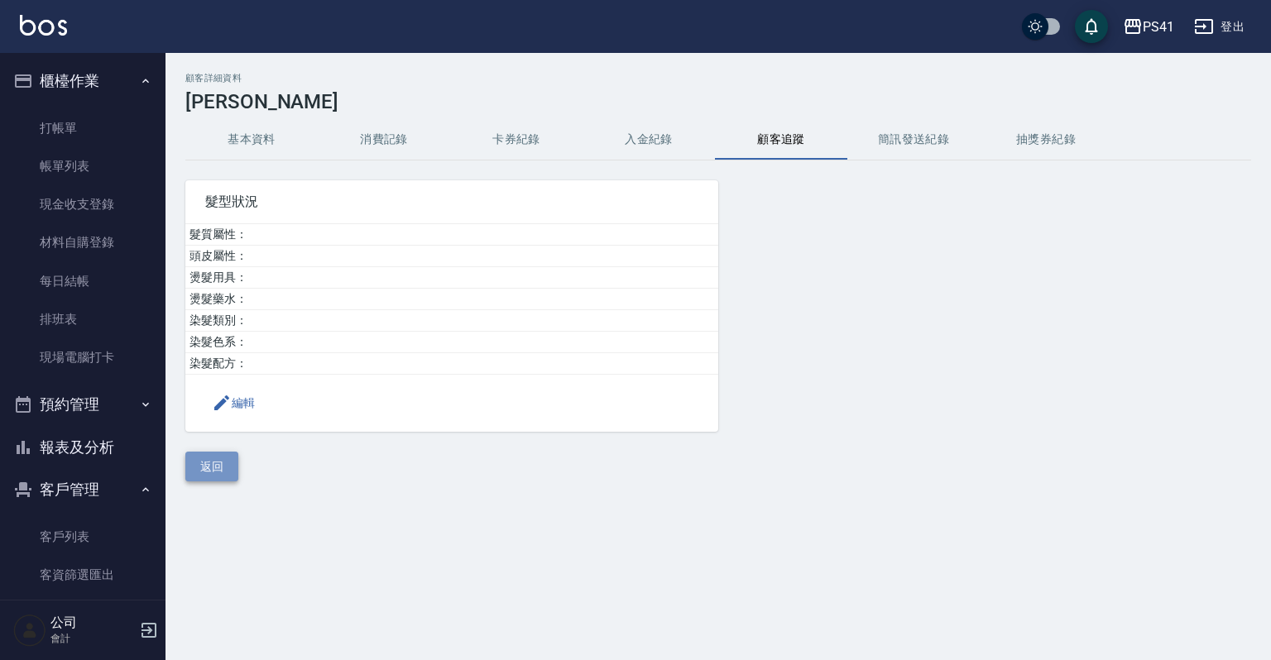
click at [212, 467] on button "返回" at bounding box center [211, 467] width 53 height 31
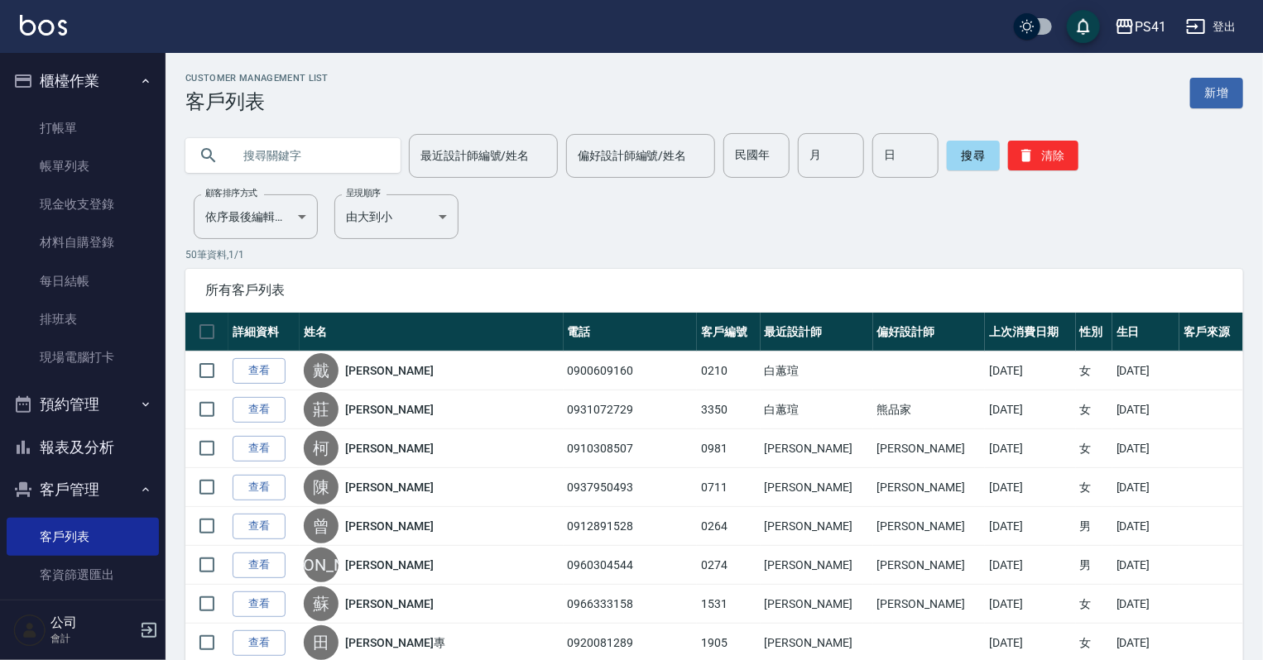
click at [318, 155] on input "text" at bounding box center [310, 155] width 156 height 45
type input "雁"
click at [986, 161] on button "搜尋" at bounding box center [973, 156] width 53 height 30
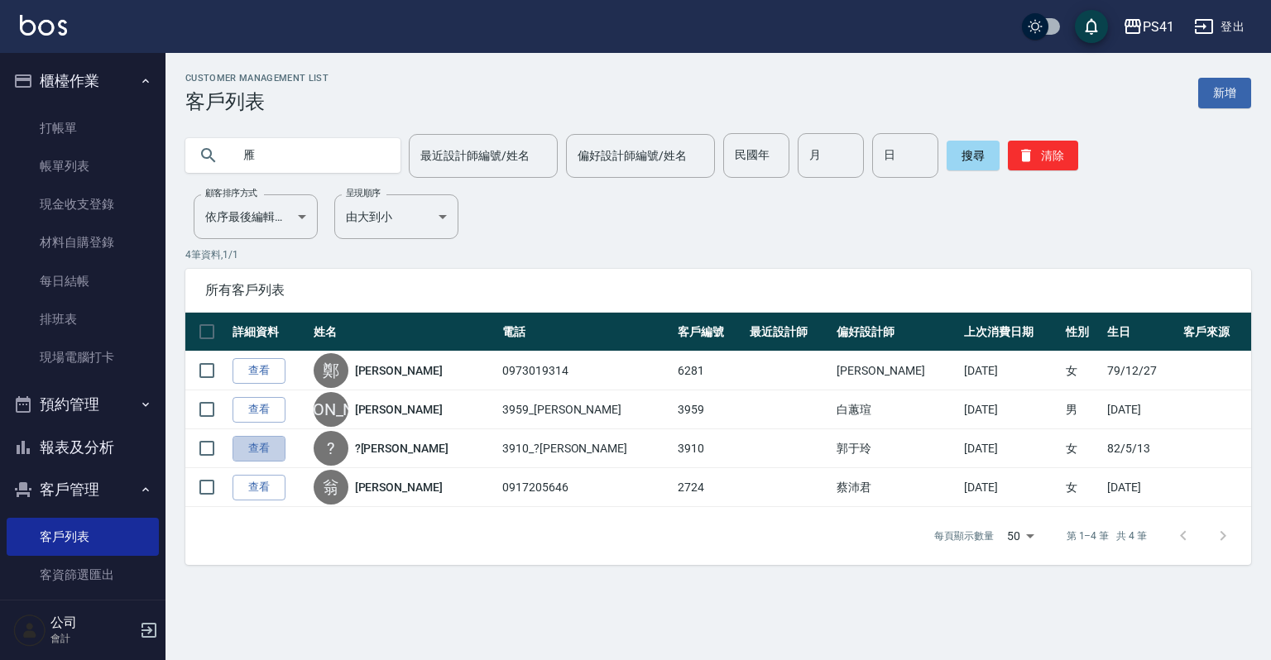
click at [265, 445] on link "查看" at bounding box center [259, 449] width 53 height 26
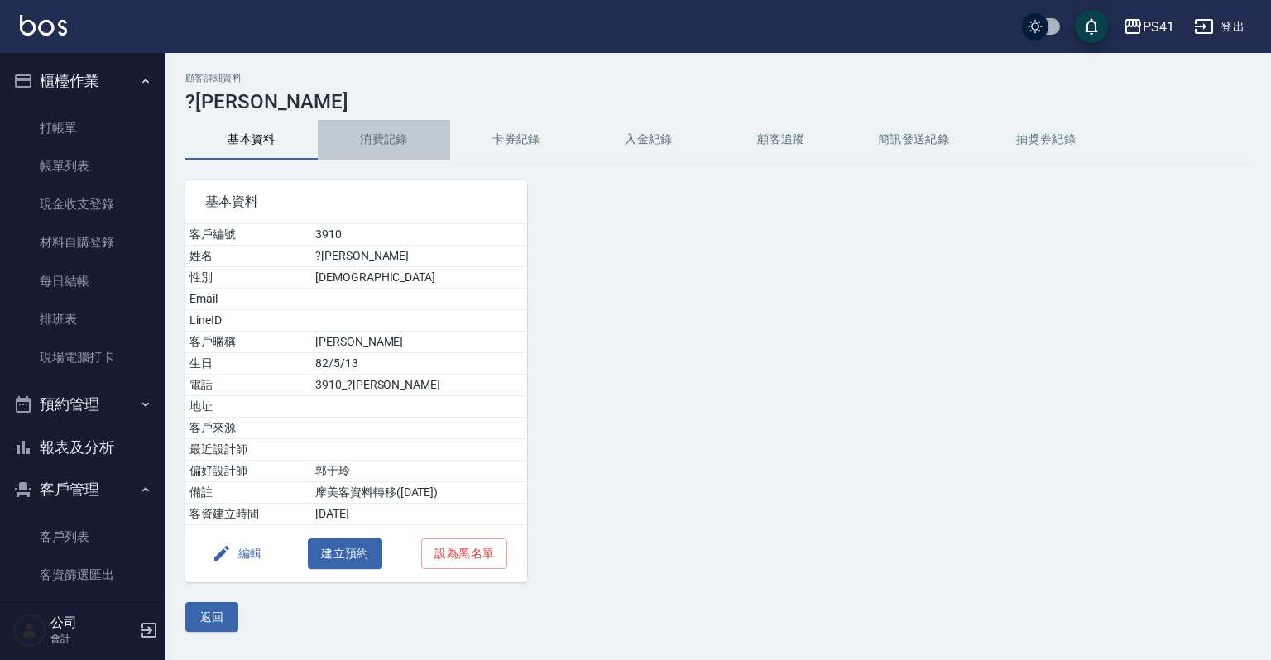
click at [379, 136] on button "消費記錄" at bounding box center [384, 140] width 132 height 40
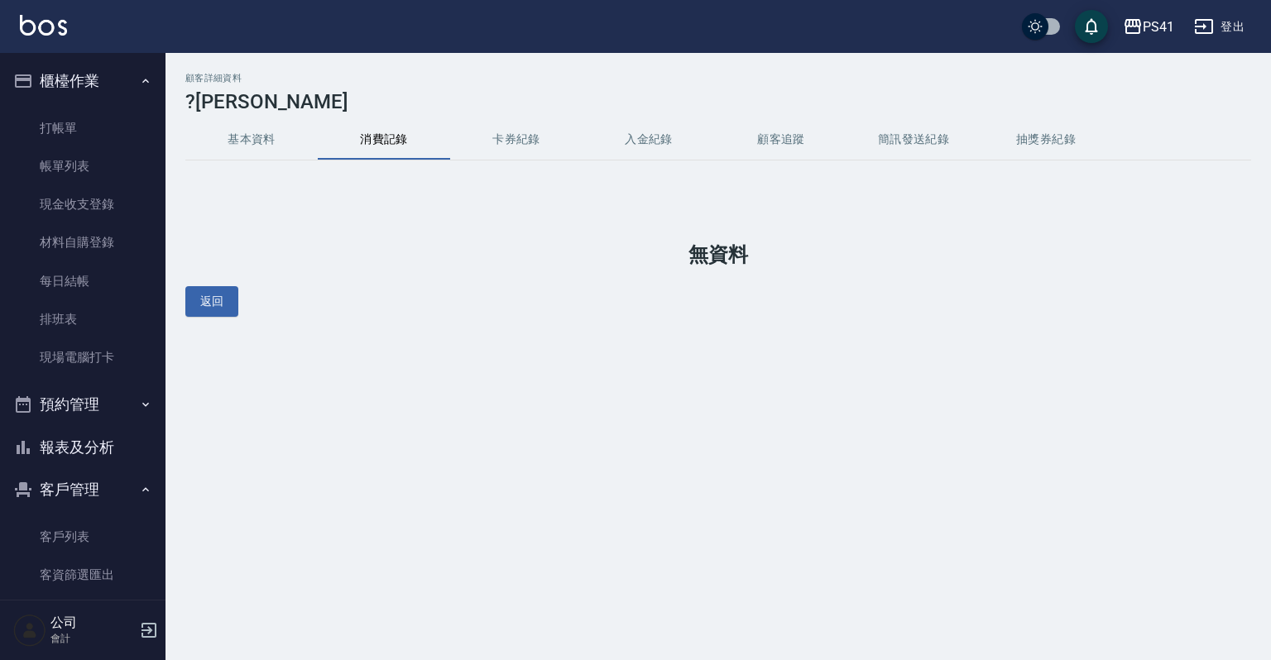
click at [265, 134] on button "基本資料" at bounding box center [251, 140] width 132 height 40
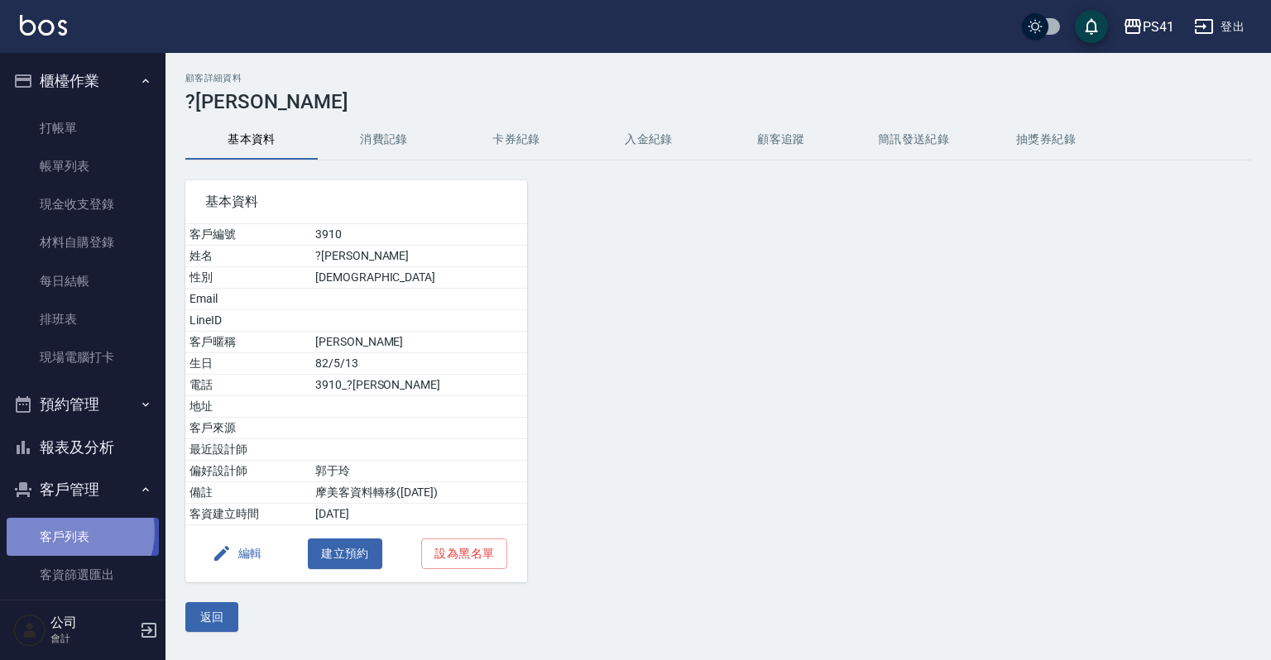
click at [70, 532] on link "客戶列表" at bounding box center [83, 537] width 152 height 38
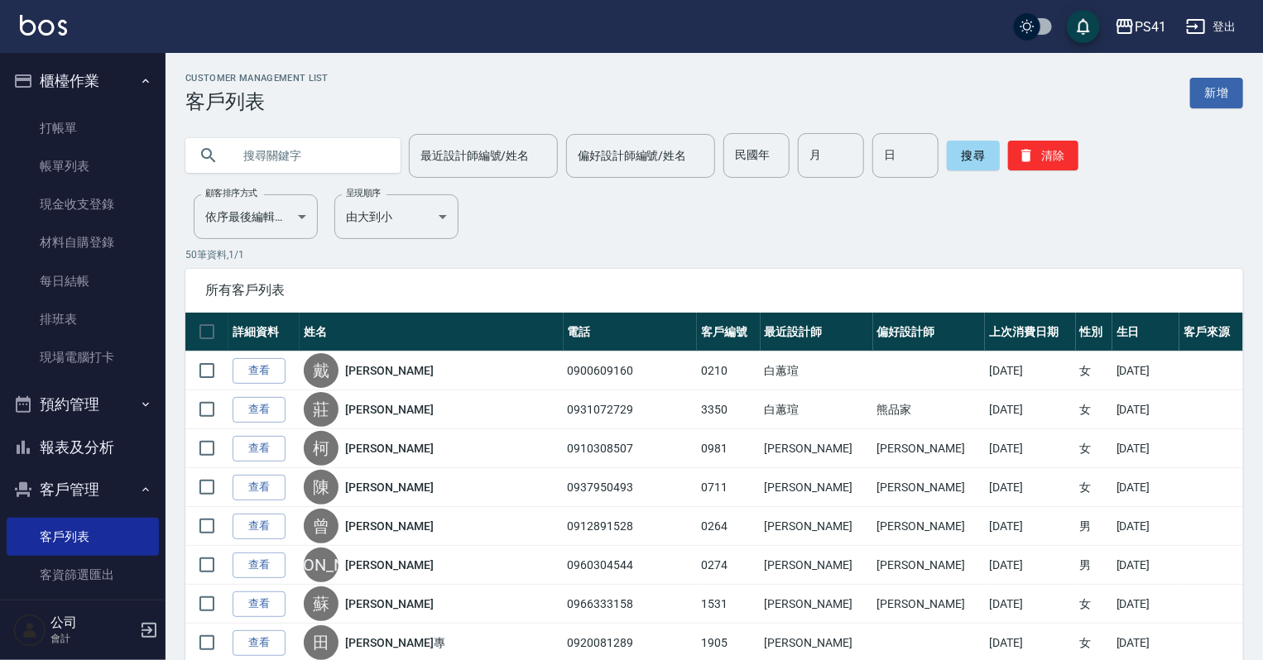
click at [287, 165] on input "text" at bounding box center [310, 155] width 156 height 45
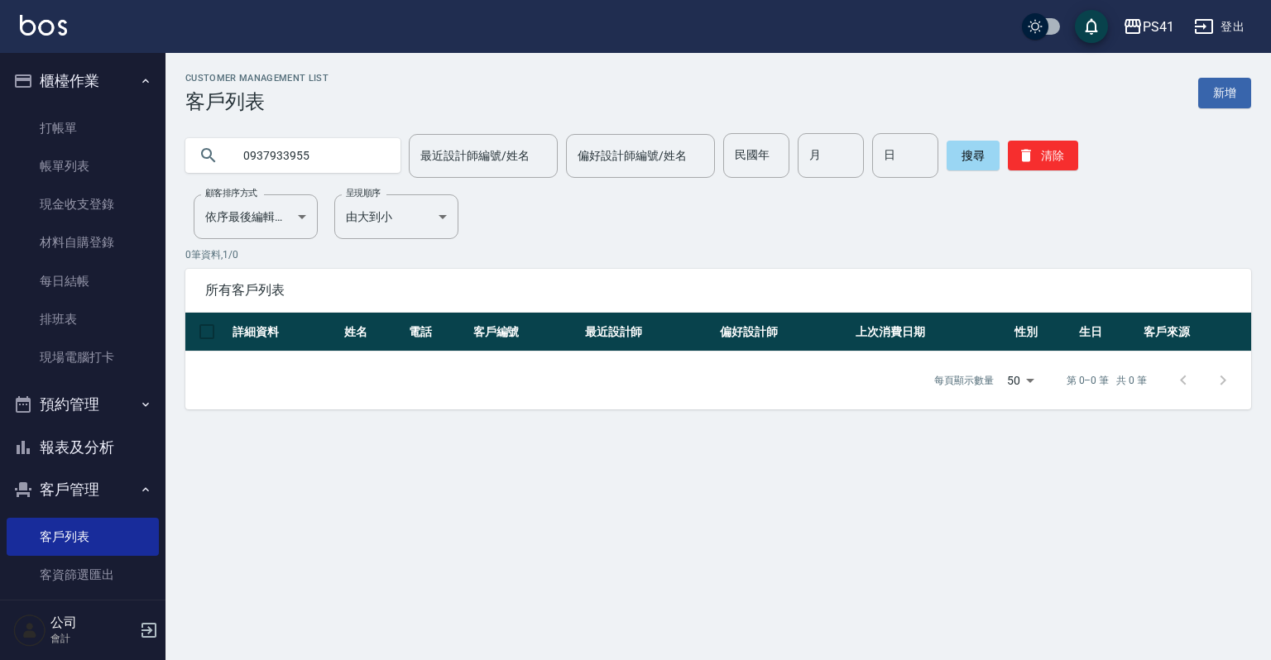
click at [300, 152] on input "0937933955" at bounding box center [310, 155] width 156 height 45
type input "0937933995"
